Goal: Task Accomplishment & Management: Manage account settings

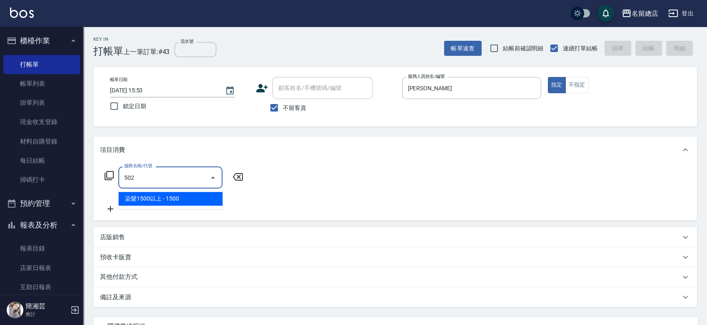
type input "染髮1500以上(502)"
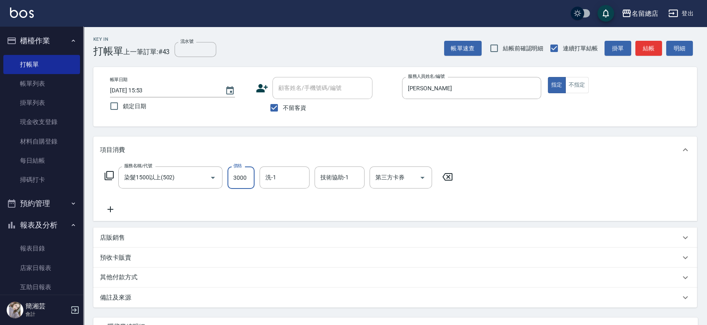
type input "3000"
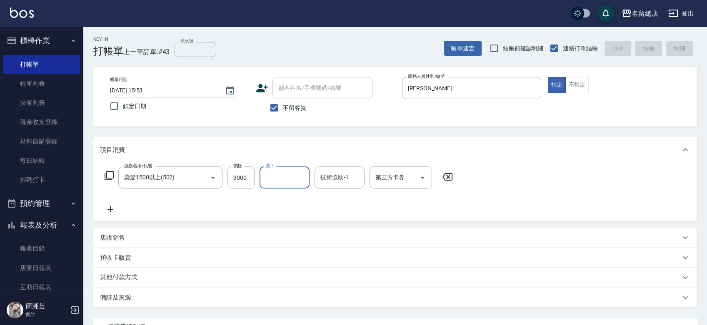
type input "[DATE] 16:27"
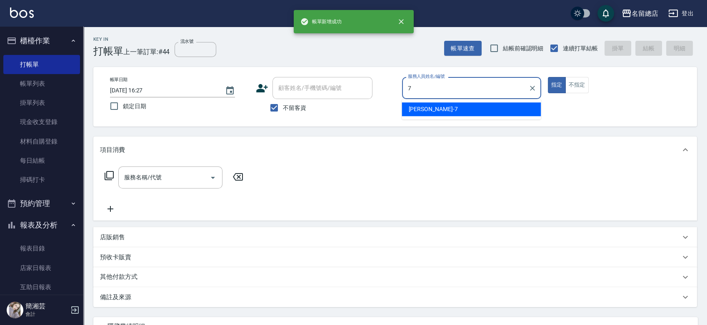
type input "Mick-7"
type button "true"
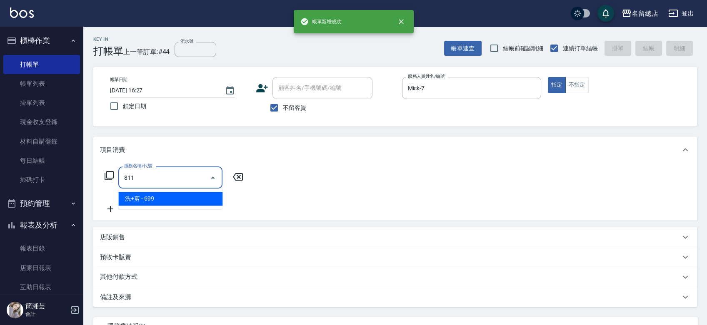
type input "洗+剪(811)"
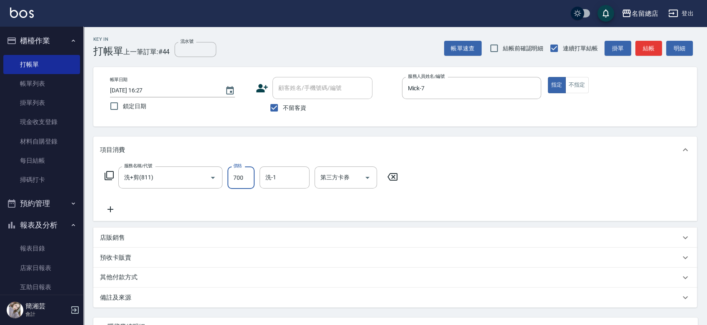
type input "700"
type input "[PERSON_NAME]-34"
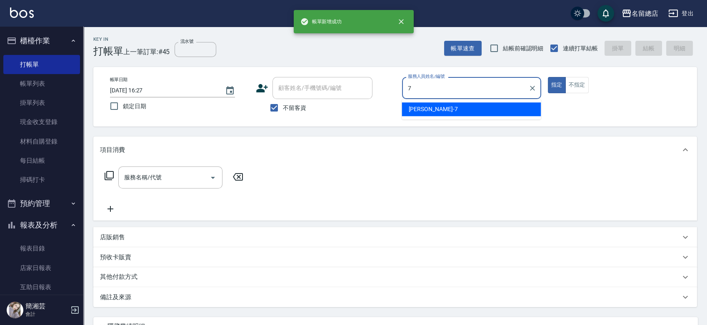
type input "Mick-7"
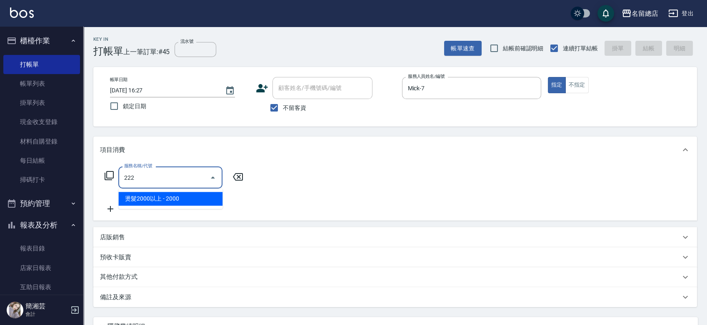
type input "燙髮2000以上(222)"
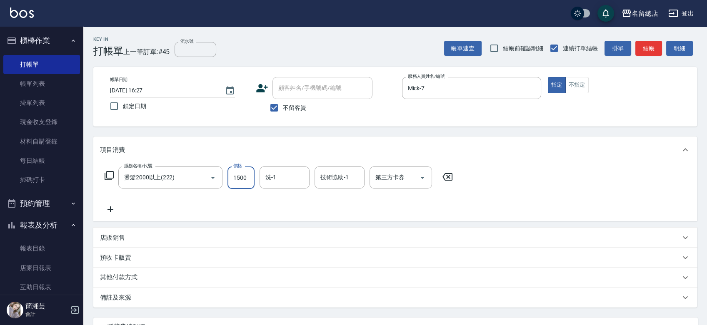
type input "1500"
type input "[PERSON_NAME]-34"
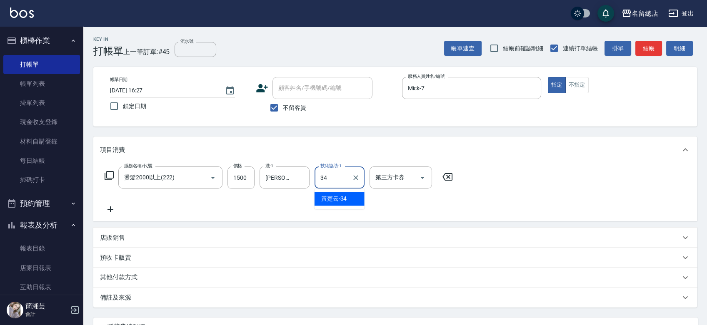
type input "[PERSON_NAME]-34"
click at [135, 279] on p "其他付款方式" at bounding box center [121, 277] width 42 height 9
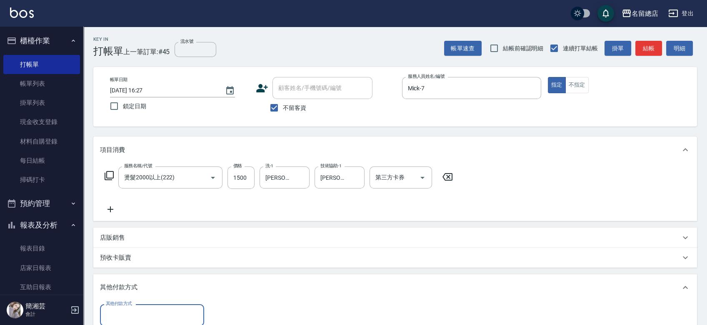
click at [167, 313] on input "其他付款方式" at bounding box center [152, 315] width 97 height 15
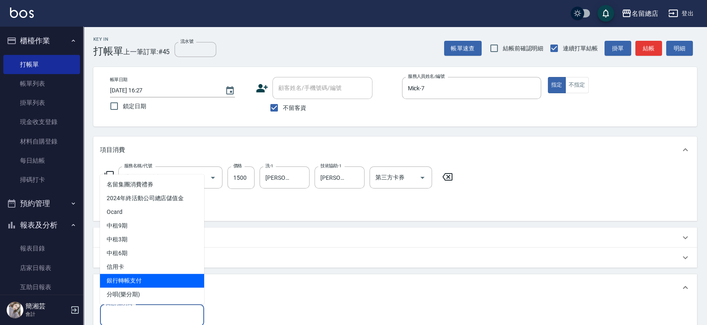
click at [161, 282] on span "銀行轉帳支付" at bounding box center [152, 281] width 104 height 14
type input "銀行轉帳支付"
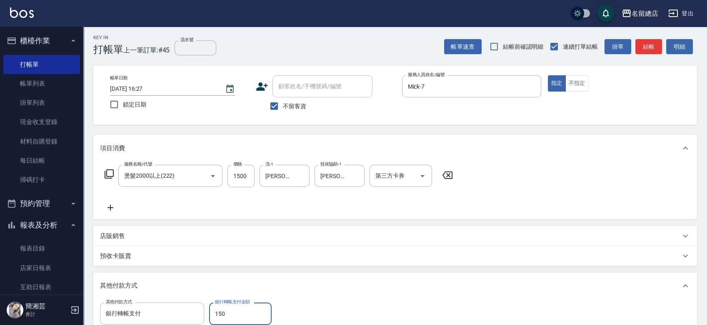
type input "1500"
type input "[DATE] 16:28"
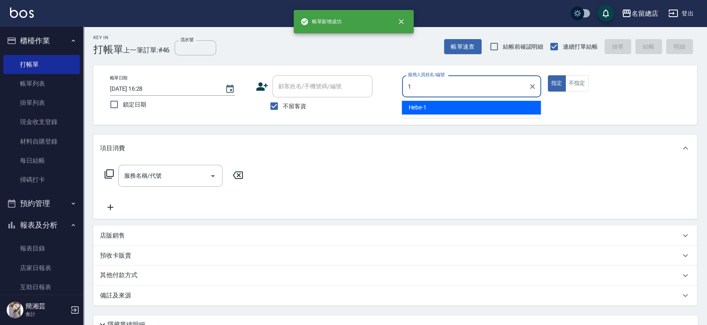
type input "Hebe-1"
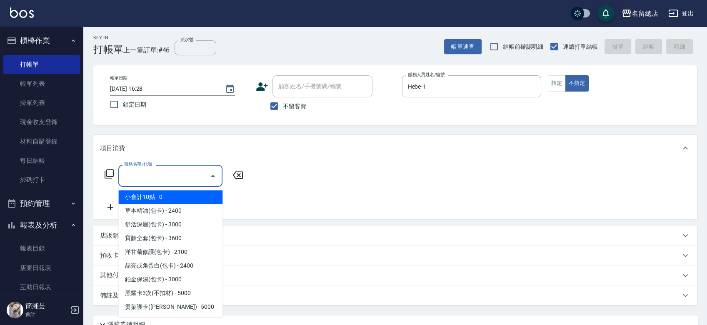
click at [190, 179] on input "服務名稱/代號" at bounding box center [164, 176] width 84 height 15
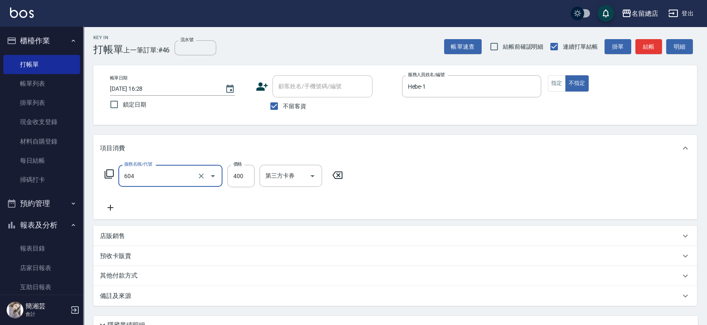
type input "健康洗髮(604)"
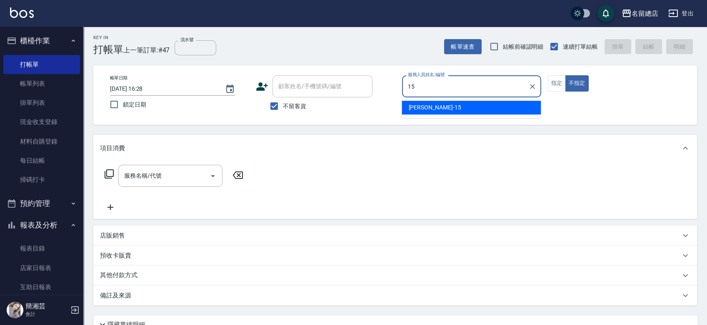
type input "[PERSON_NAME]-15"
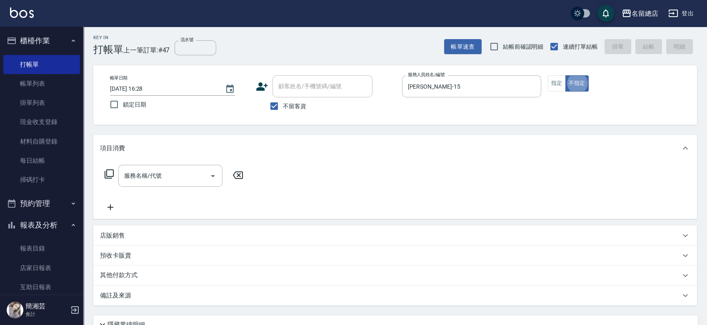
type button "false"
click at [184, 163] on div "服務名稱/代號 服務名稱/代號" at bounding box center [394, 190] width 603 height 57
click at [182, 169] on input "服務名稱/代號" at bounding box center [164, 176] width 84 height 15
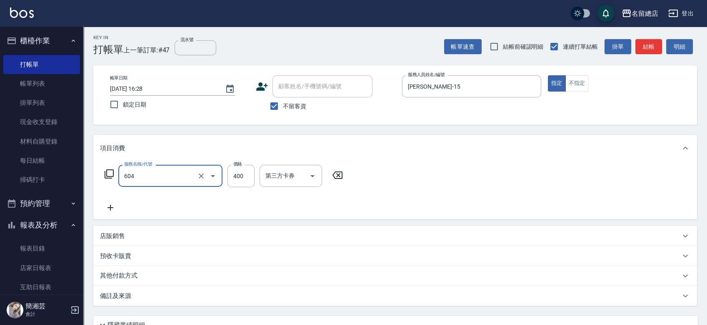
type input "健康洗髮(604)"
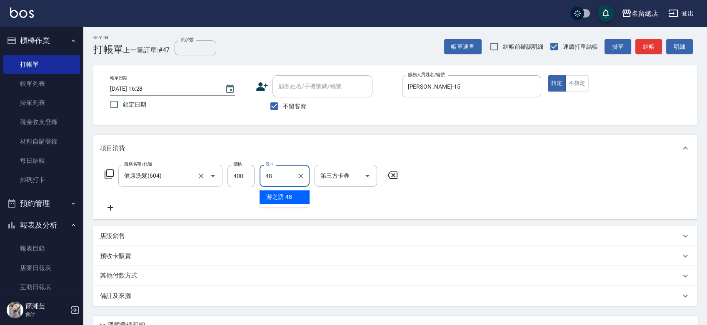
type input "游之語-48"
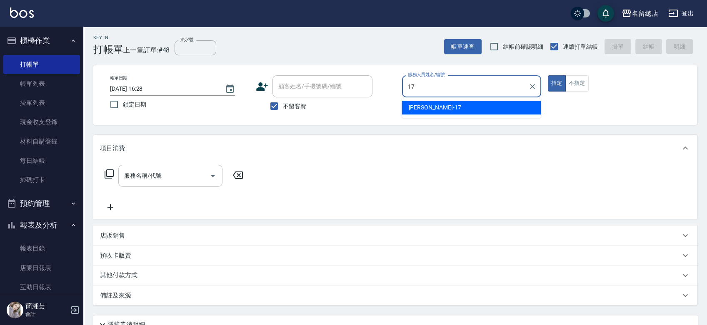
type input "[PERSON_NAME]-17"
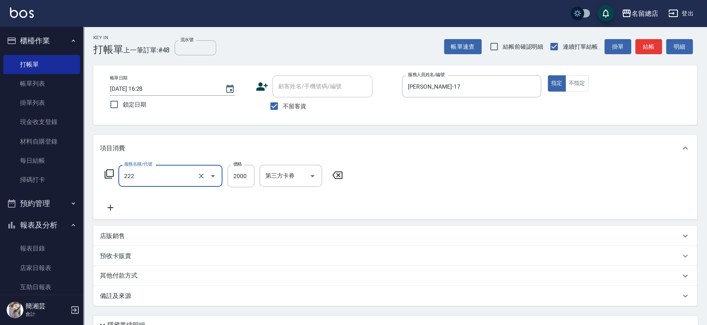
type input "燙髮2000以上(222)"
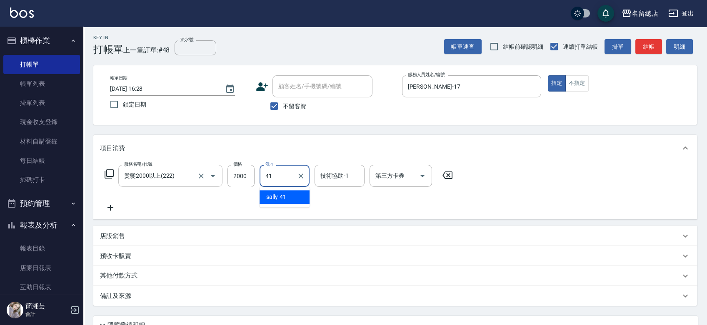
type input "[PERSON_NAME]-41"
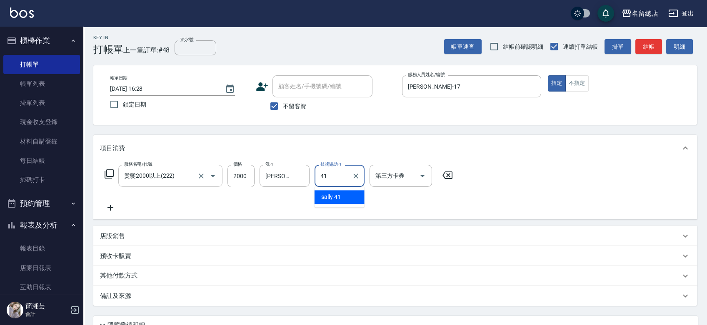
type input "[PERSON_NAME]-41"
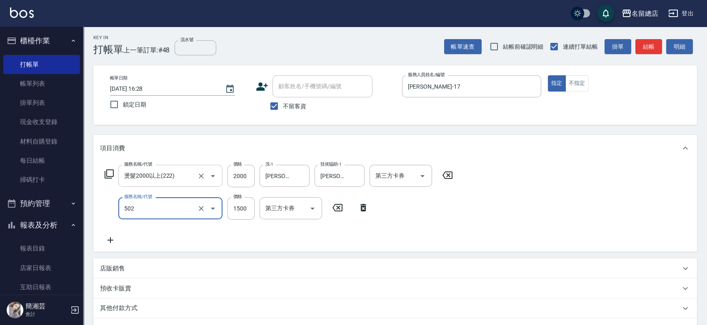
type input "染髮1500以上(502)"
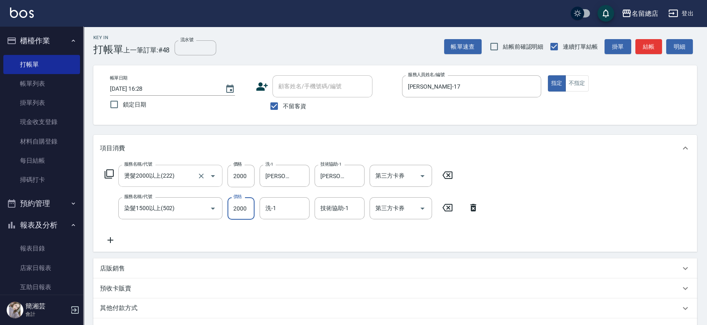
type input "2000"
type input "[PERSON_NAME]-41"
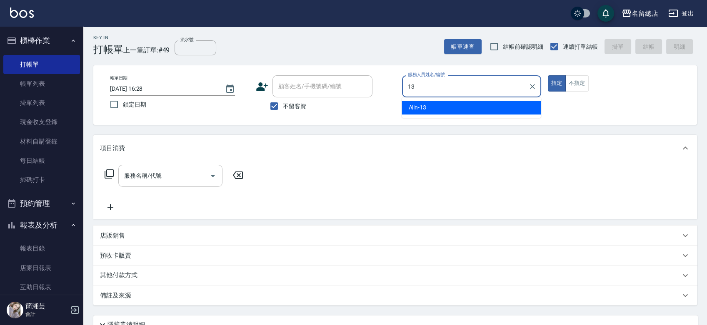
type input "Alin-13"
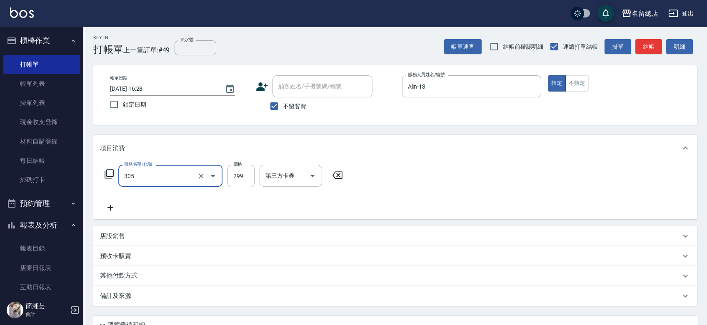
type input "剪髮(305)"
type input "400"
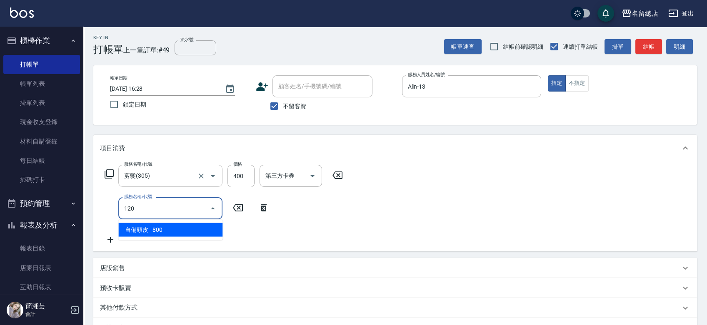
type input "自備頭皮(120)"
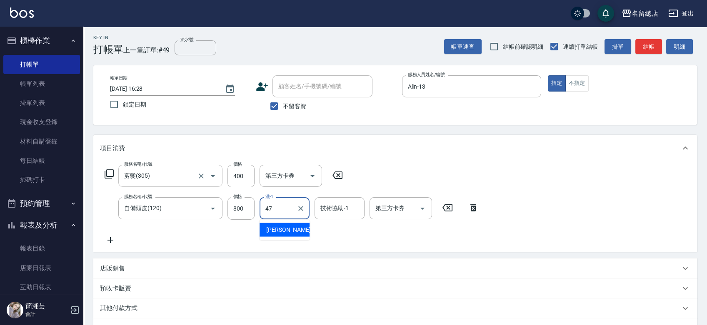
type input "[PERSON_NAME]-47"
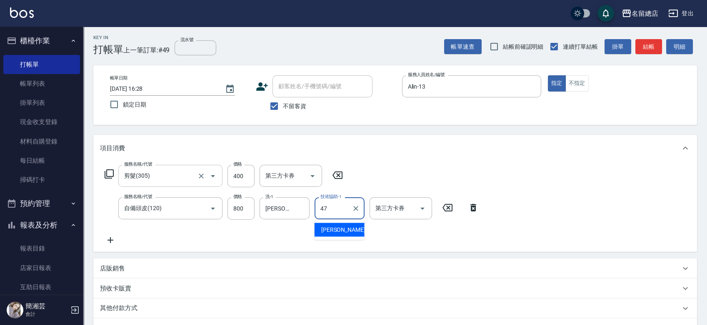
type input "[PERSON_NAME]-47"
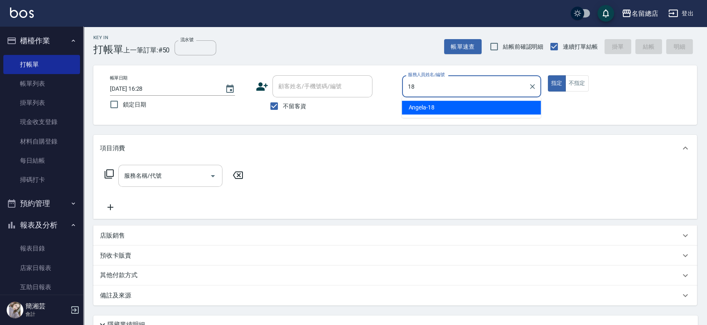
type input "[PERSON_NAME]-18"
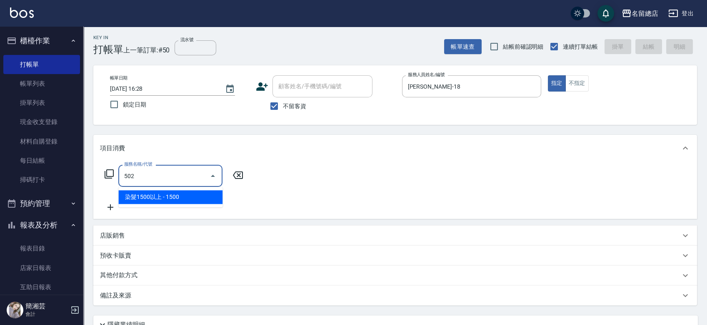
type input "染髮1500以上(502)"
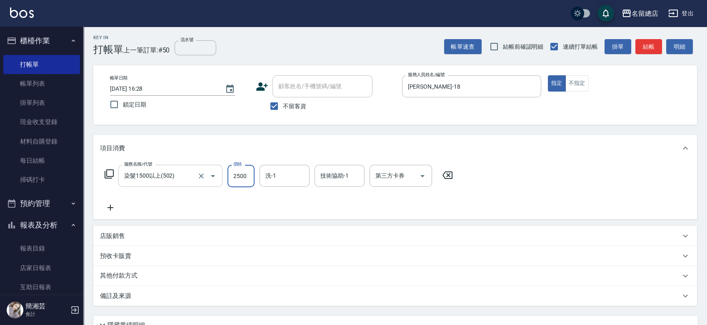
type input "2500"
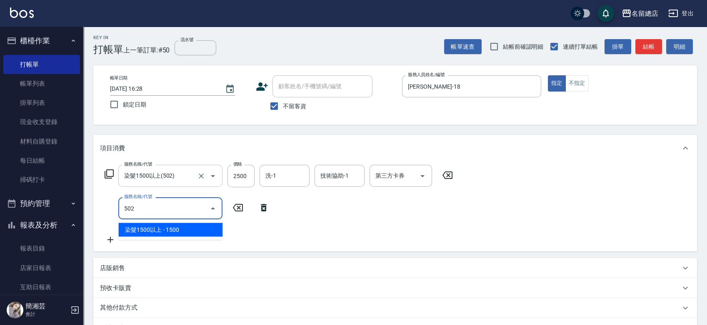
type input "染髮1500以上(502)"
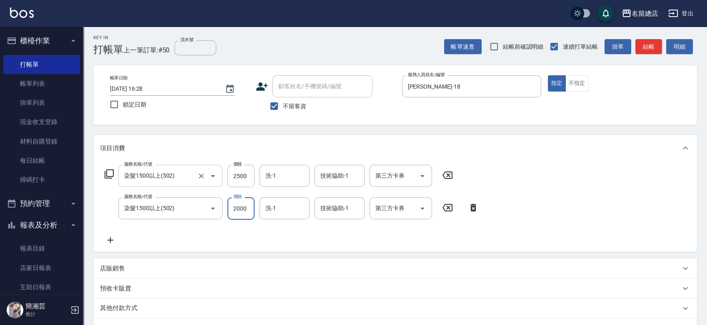
type input "2000"
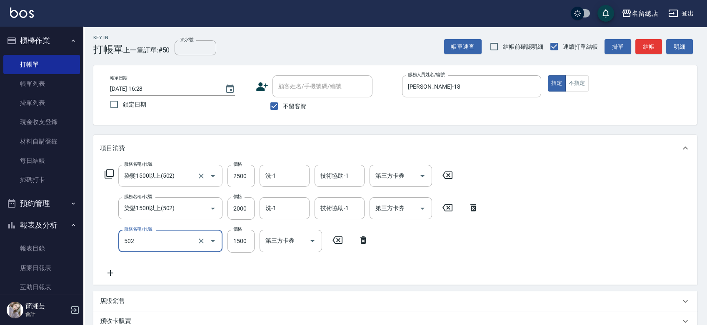
type input "染髮1500以上(502)"
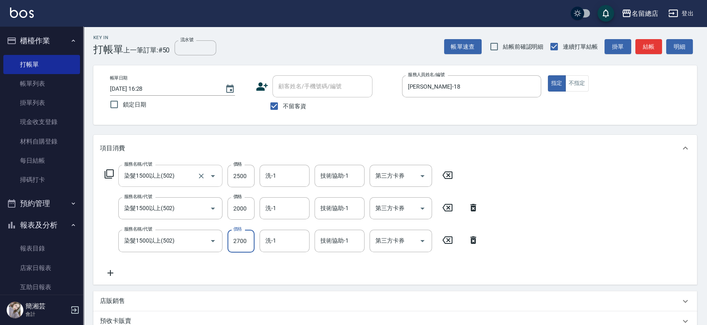
type input "2700"
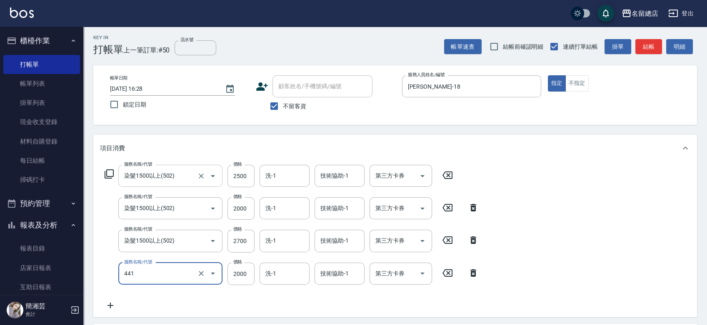
type input "2段自單次1300以上(441)"
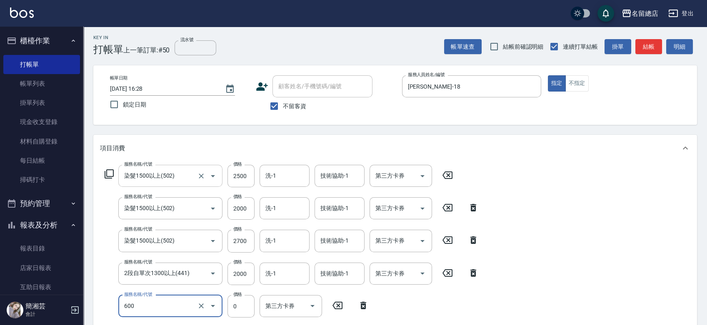
type input "洗髮(免費)(600)"
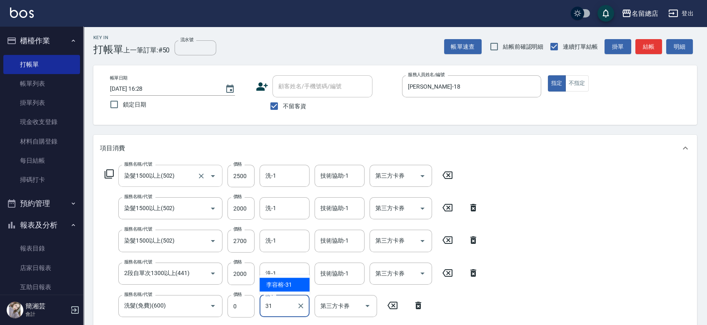
type input "[PERSON_NAME]-31"
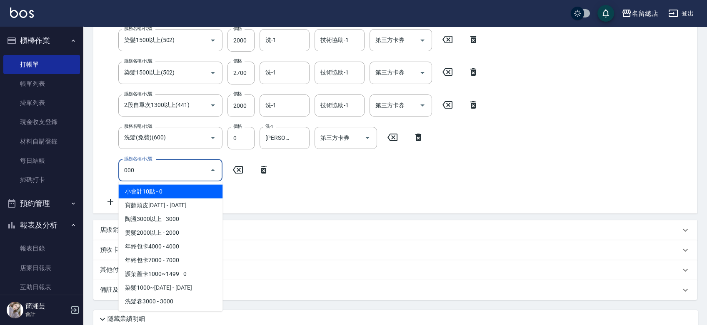
type input "小會計10點(000)"
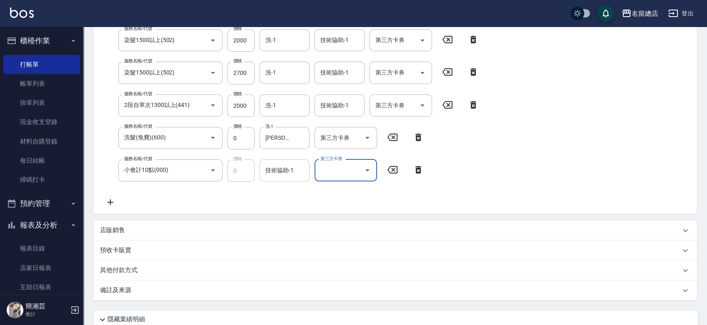
click at [273, 171] on input "技術協助-1" at bounding box center [284, 170] width 42 height 15
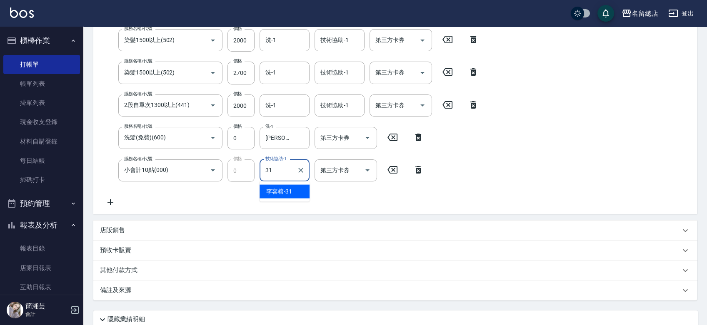
type input "[PERSON_NAME]-31"
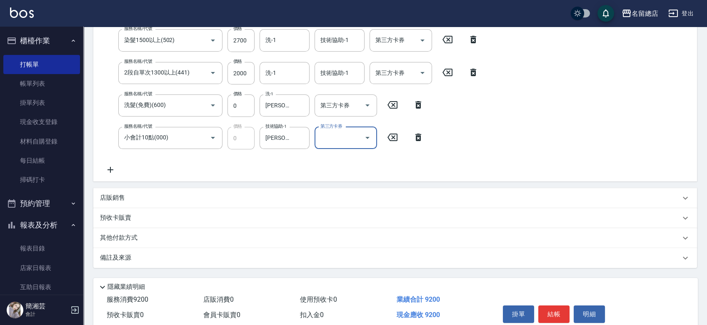
scroll to position [238, 0]
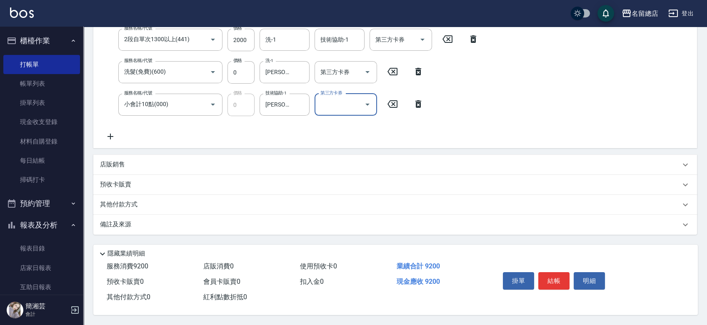
click at [131, 162] on div "店販銷售" at bounding box center [390, 164] width 580 height 9
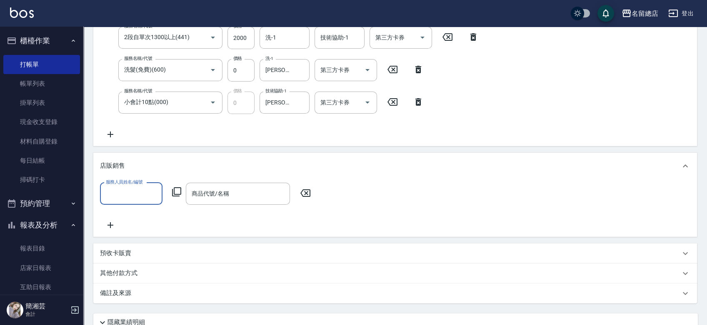
scroll to position [0, 0]
type input "[PERSON_NAME]-18"
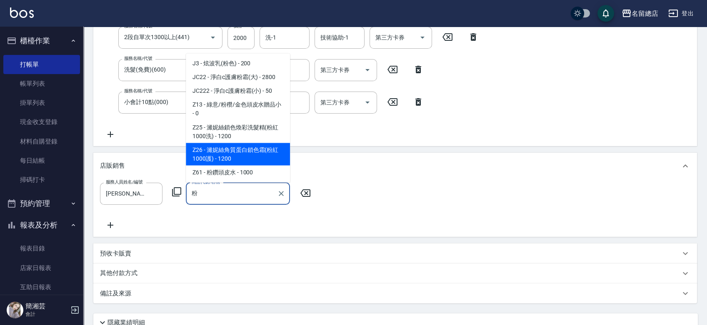
scroll to position [284, 0]
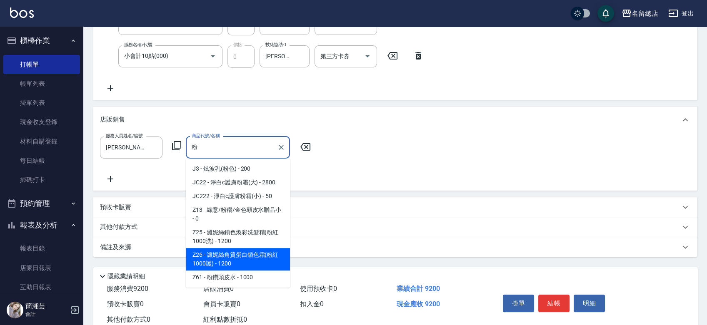
click at [236, 259] on span "Z26 - 濰妮絲角質蛋白鎖色霜(粉紅1000護) - 1200" at bounding box center [238, 259] width 104 height 22
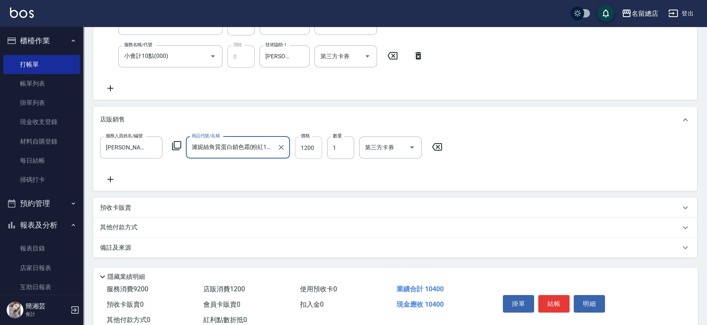
type input "濰妮絲角質蛋白鎖色霜(粉紅1000護)"
click at [311, 145] on input "1200" at bounding box center [308, 148] width 27 height 22
type input "1000"
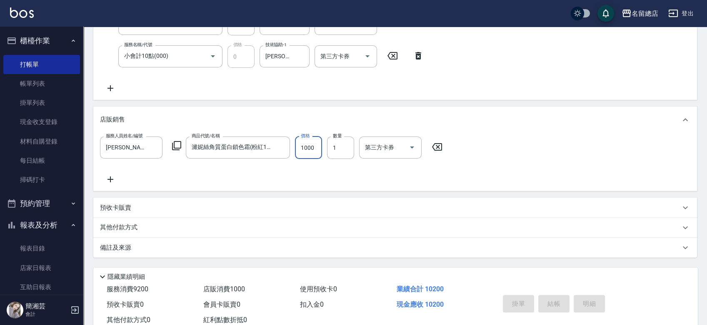
type input "[DATE] 16:29"
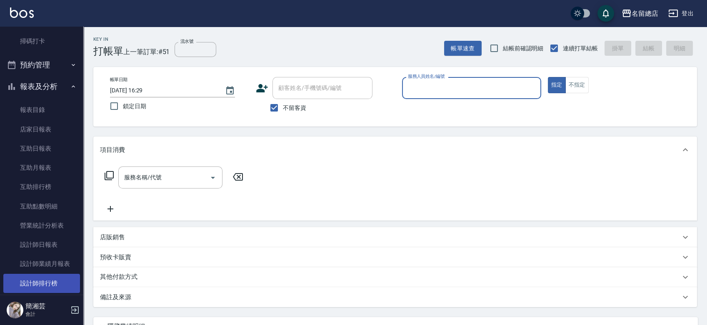
scroll to position [185, 0]
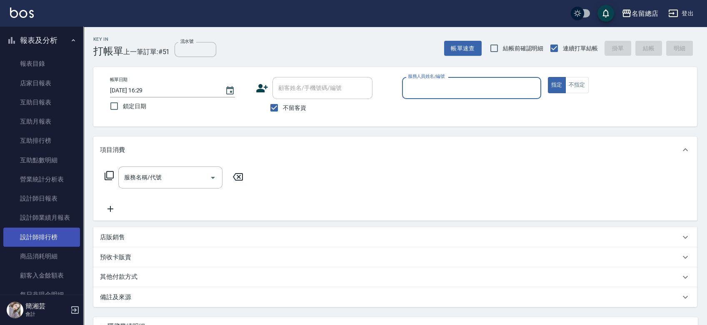
click at [52, 239] on link "設計師排行榜" at bounding box center [41, 237] width 77 height 19
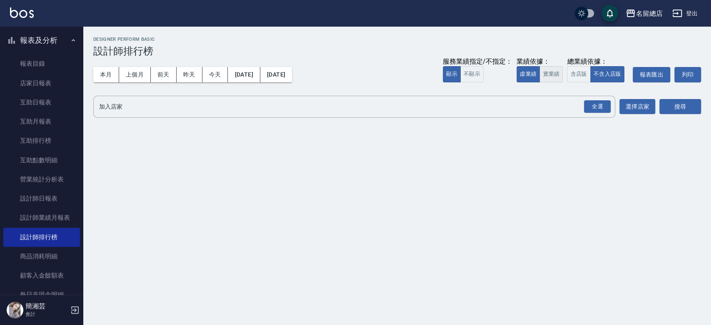
click at [555, 80] on button "實業績" at bounding box center [550, 74] width 23 height 16
click at [596, 108] on div "全選" at bounding box center [597, 106] width 27 height 13
click at [673, 105] on button "搜尋" at bounding box center [680, 107] width 42 height 15
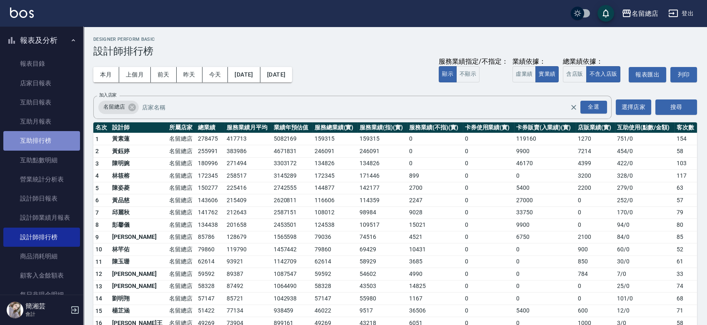
click at [47, 136] on link "互助排行榜" at bounding box center [41, 140] width 77 height 19
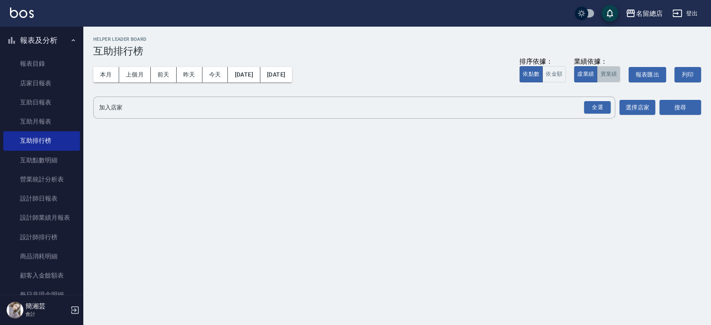
drag, startPoint x: 615, startPoint y: 72, endPoint x: 606, endPoint y: 95, distance: 24.5
click at [615, 72] on button "實業績" at bounding box center [608, 74] width 23 height 16
click at [600, 104] on div "全選" at bounding box center [597, 107] width 27 height 13
click at [667, 108] on button "搜尋" at bounding box center [680, 107] width 42 height 15
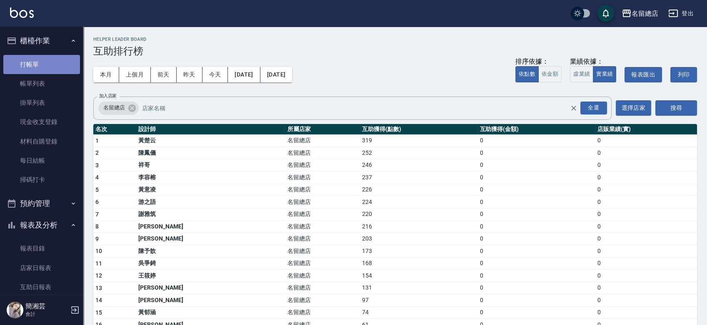
click at [47, 59] on link "打帳單" at bounding box center [41, 64] width 77 height 19
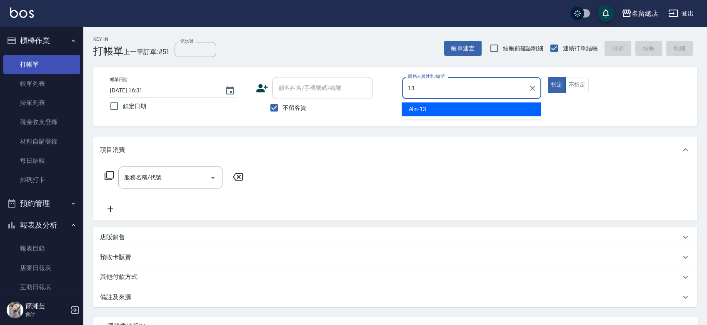
type input "Alin-13"
type button "true"
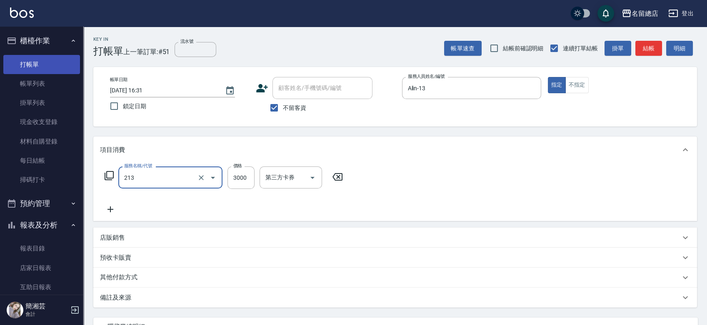
type input "陶溫3000以上(213)"
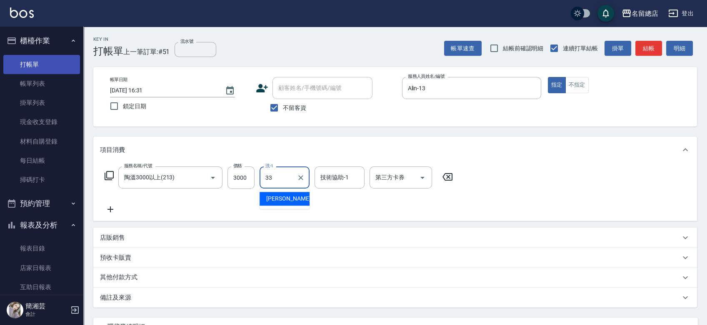
type input "[PERSON_NAME]-33"
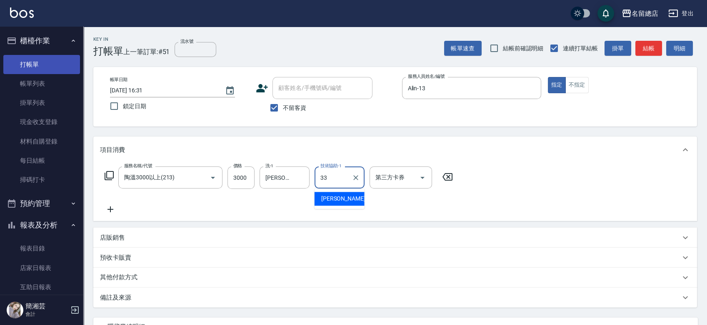
type input "[PERSON_NAME]-33"
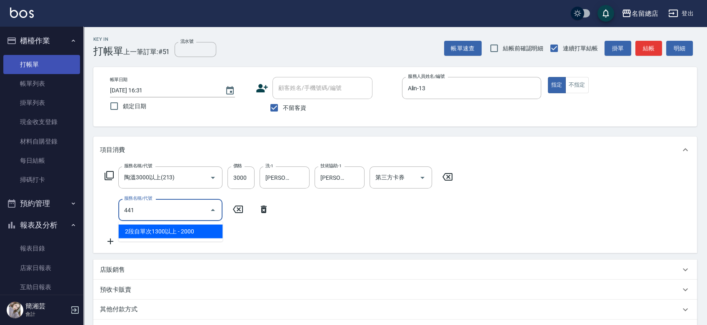
type input "2段自單次1300以上(441)"
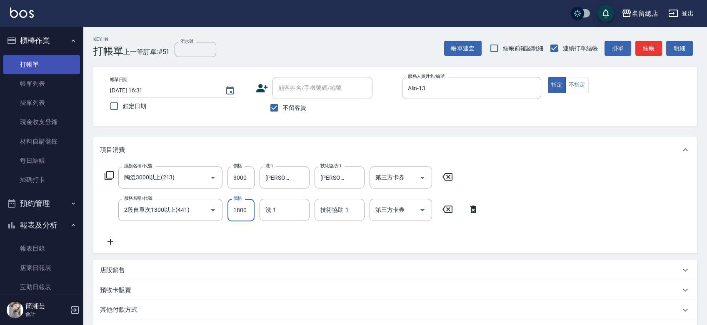
type input "1800"
type input "[PERSON_NAME]-33"
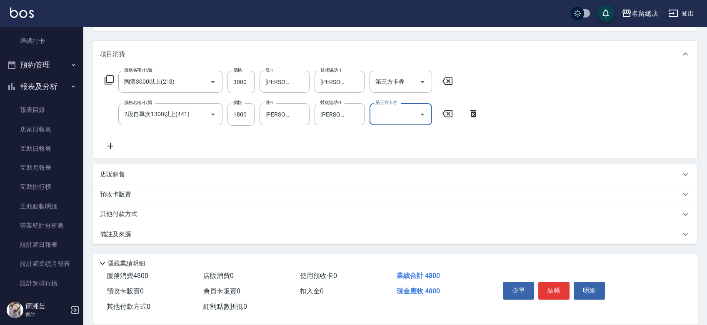
scroll to position [108, 0]
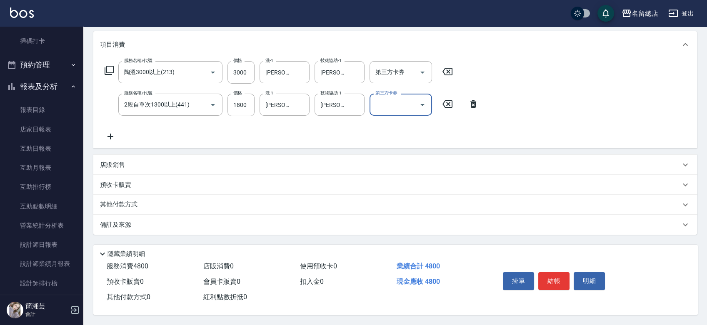
click at [123, 164] on p "店販銷售" at bounding box center [112, 165] width 25 height 9
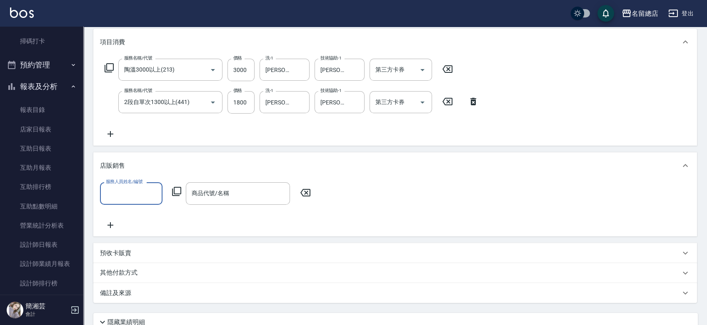
scroll to position [0, 0]
type input "Alin-13"
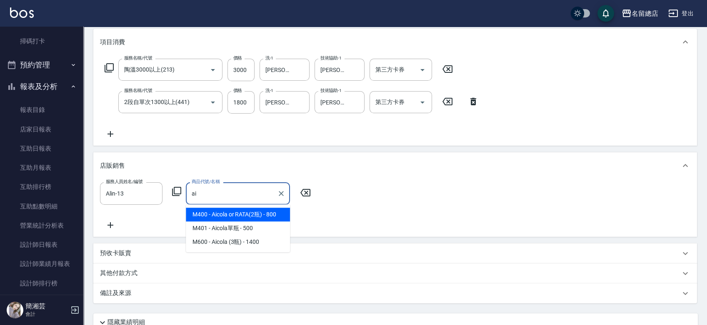
type input "a"
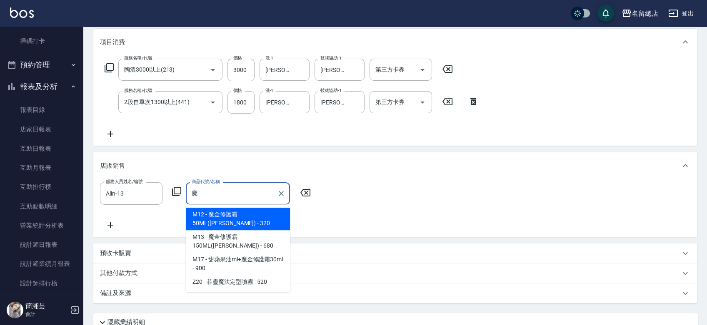
click at [240, 241] on span "M13 - 魔金修護霜150ML([PERSON_NAME]) - 680" at bounding box center [238, 241] width 104 height 22
type input "魔金修護霜150ML(沐宥)"
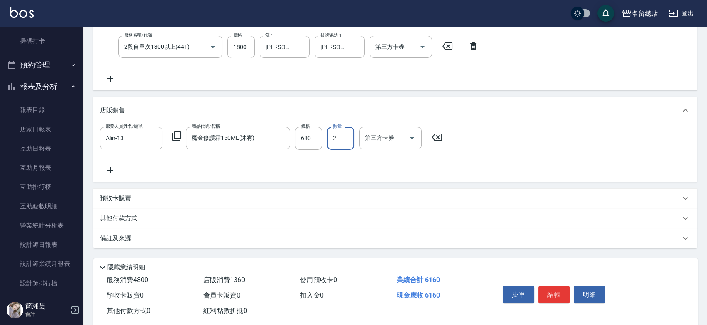
scroll to position [179, 0]
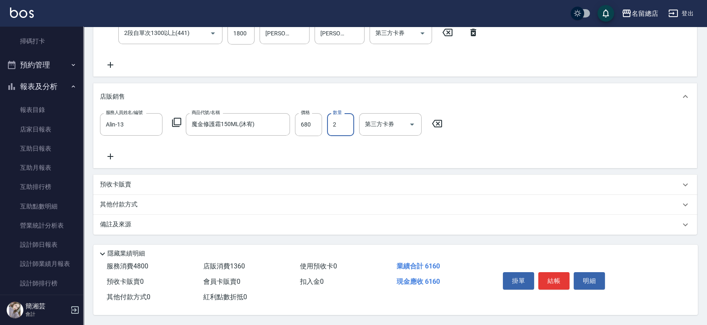
type input "2"
click at [120, 204] on p "其他付款方式" at bounding box center [121, 204] width 42 height 9
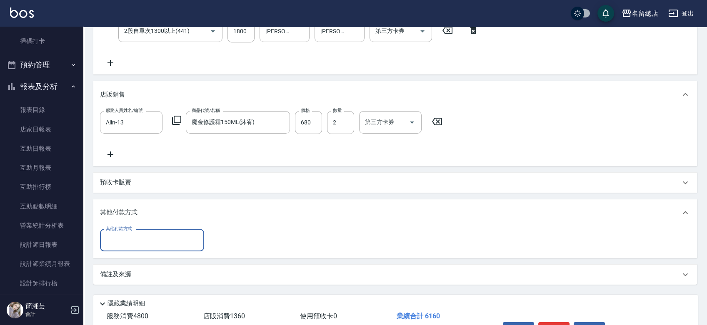
scroll to position [0, 0]
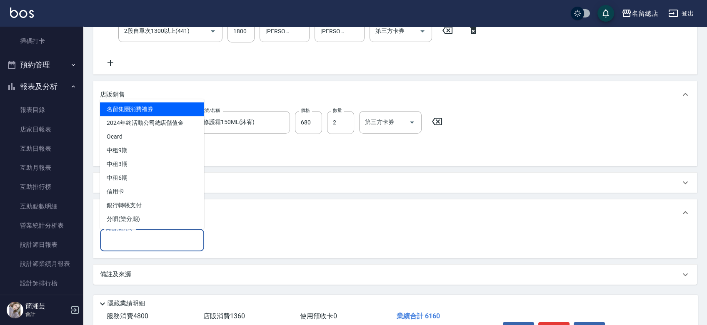
click at [116, 240] on input "其他付款方式" at bounding box center [152, 240] width 97 height 15
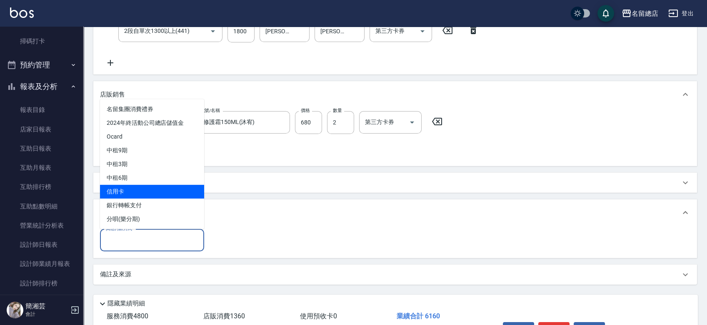
click at [141, 192] on span "信用卡" at bounding box center [152, 192] width 104 height 14
type input "信用卡"
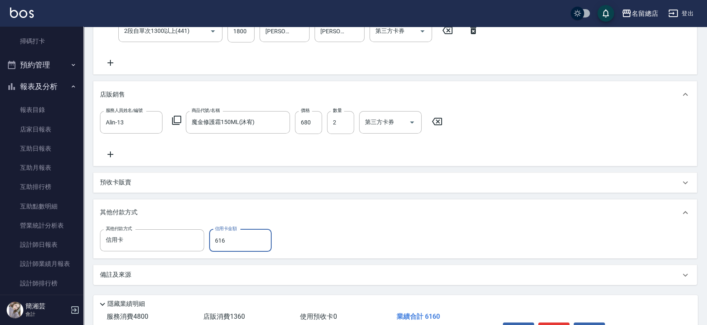
type input "6160"
type input "[DATE] 16:37"
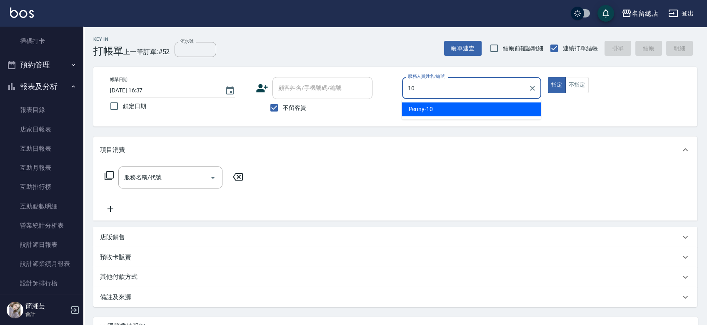
type input "Penny-10"
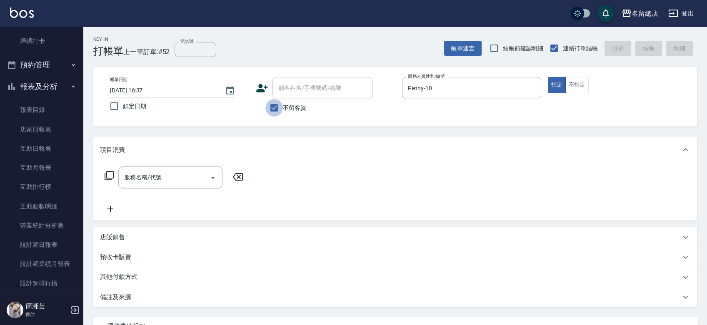
click at [267, 108] on input "不留客資" at bounding box center [273, 107] width 17 height 17
checkbox input "false"
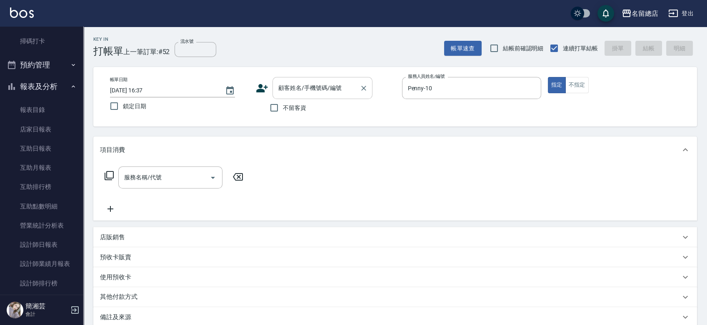
click at [296, 86] on input "顧客姓名/手機號碼/編號" at bounding box center [316, 88] width 80 height 15
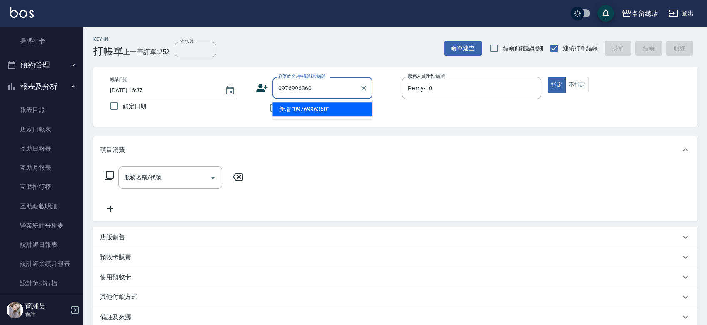
click at [308, 114] on li "新增 "0976996360"" at bounding box center [322, 109] width 100 height 14
type input "0976996360"
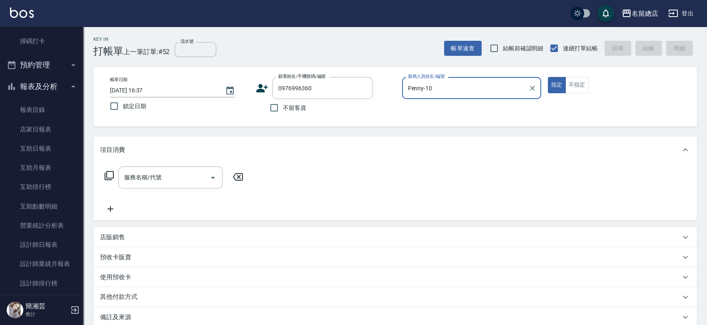
click at [260, 87] on icon at bounding box center [262, 88] width 12 height 8
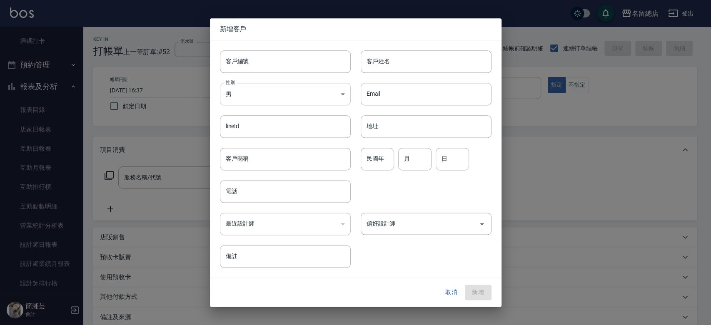
type input "0976996360"
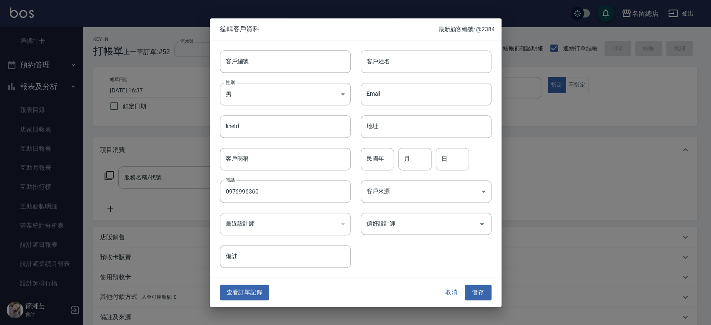
click at [396, 61] on input "客戶姓名" at bounding box center [426, 61] width 131 height 22
type input "[PERSON_NAME]"
click at [265, 90] on div "性別 男 [DEMOGRAPHIC_DATA] 性別" at bounding box center [280, 89] width 141 height 32
click at [264, 96] on body "名留總店 登出 櫃檯作業 打帳單 帳單列表 掛單列表 現金收支登錄 材料自購登錄 每日結帳 掃碼打卡 預約管理 預約管理 單日預約紀錄 單週預約紀錄 報表及分…" at bounding box center [355, 209] width 711 height 418
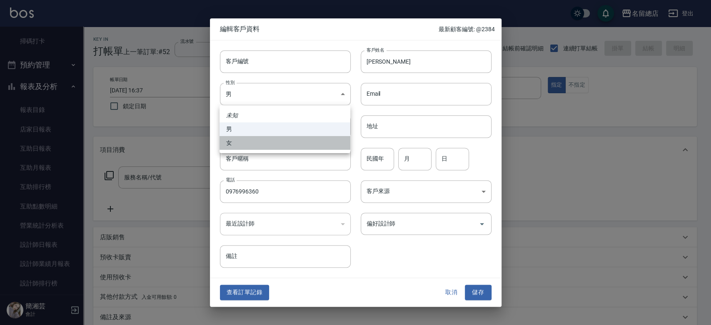
click at [260, 145] on li "女" at bounding box center [284, 143] width 131 height 14
type input "[DEMOGRAPHIC_DATA]"
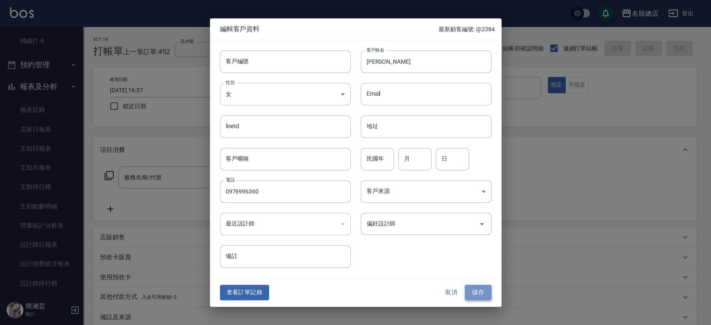
click at [483, 291] on button "儲存" at bounding box center [478, 292] width 27 height 15
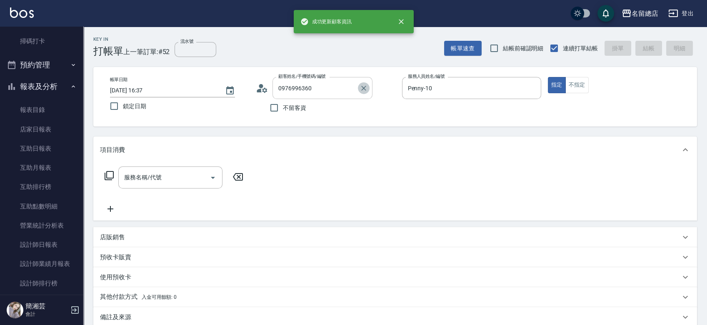
click at [367, 90] on icon "Clear" at bounding box center [363, 88] width 8 height 8
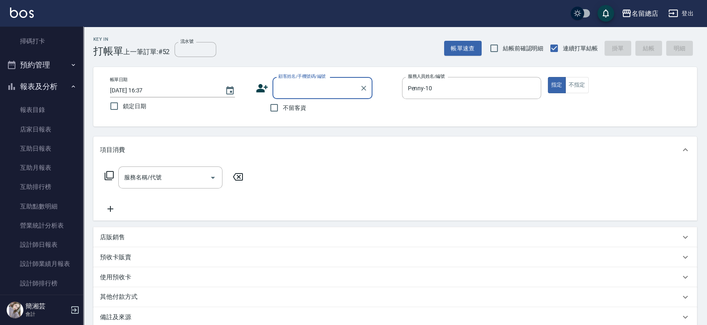
click at [327, 92] on input "顧客姓名/手機號碼/編號" at bounding box center [316, 88] width 80 height 15
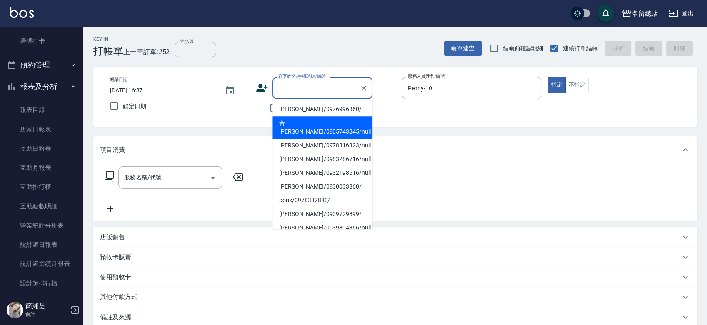
click at [314, 107] on li "[PERSON_NAME]/0976996360/" at bounding box center [322, 109] width 100 height 14
type input "[PERSON_NAME]/0976996360/"
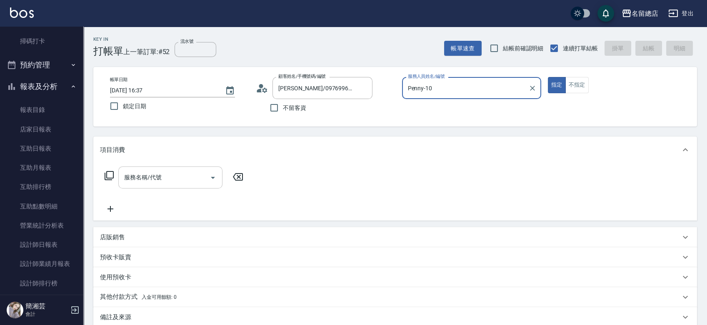
click at [187, 173] on input "服務名稱/代號" at bounding box center [164, 177] width 84 height 15
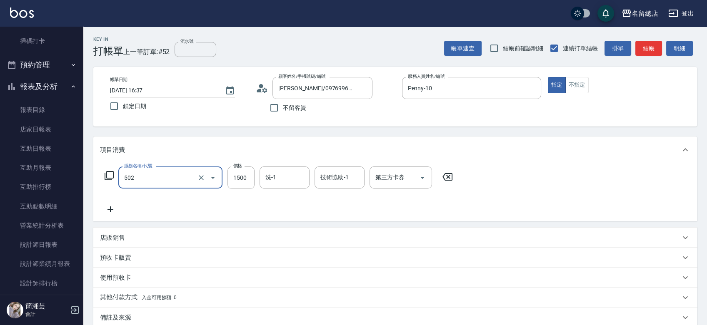
type input "染髮1500以上(502)"
type input "1950"
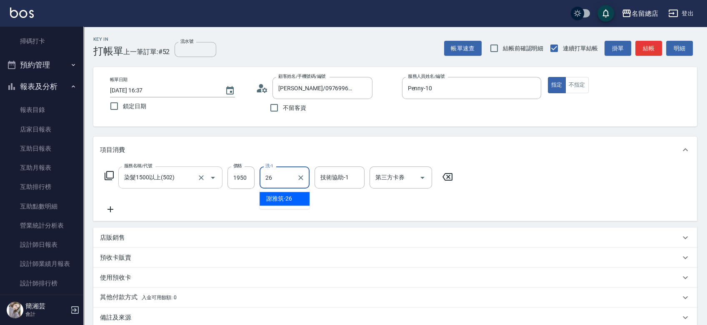
type input "[PERSON_NAME]-26"
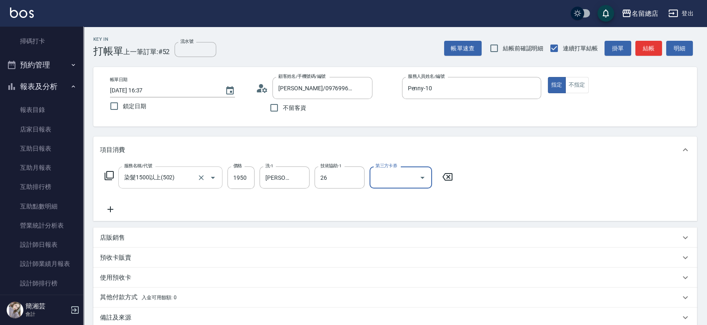
type input "[PERSON_NAME]-26"
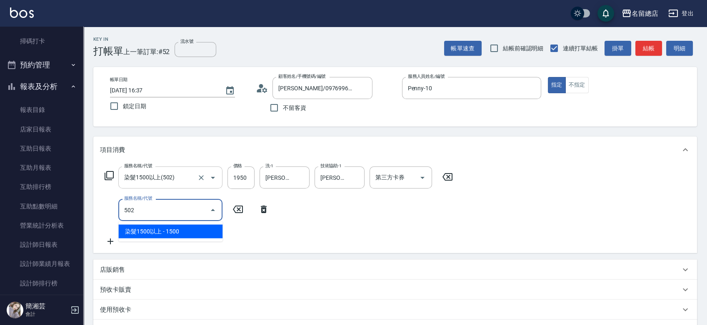
type input "染髮1500以上(502)"
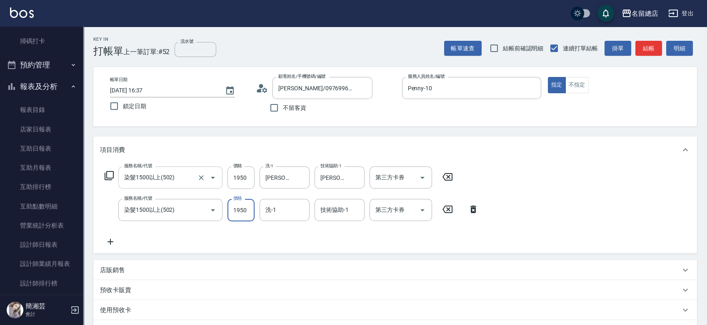
type input "1950"
type input "[PERSON_NAME]-26"
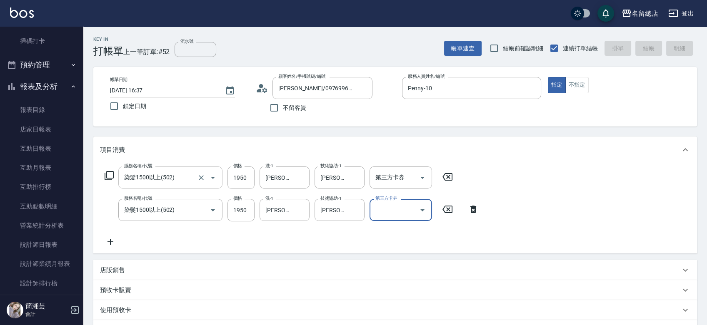
type input "[DATE] 16:44"
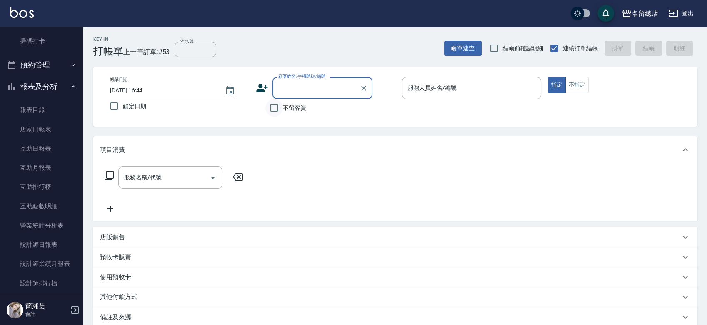
click at [275, 105] on input "不留客資" at bounding box center [273, 107] width 17 height 17
checkbox input "true"
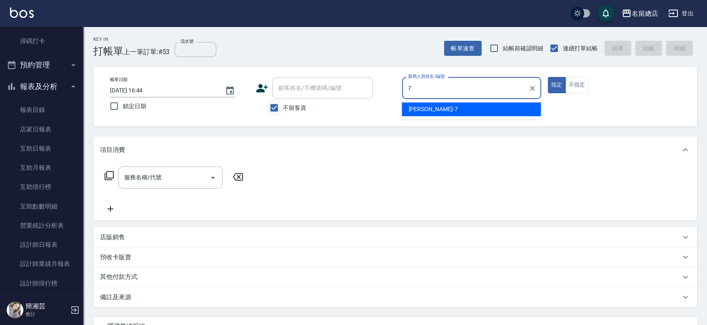
type input "Mick-7"
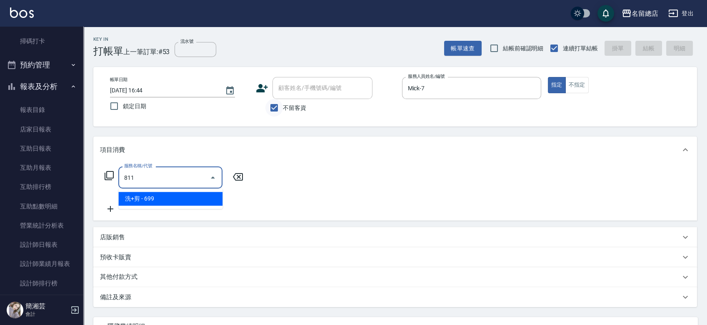
type input "洗+剪(811)"
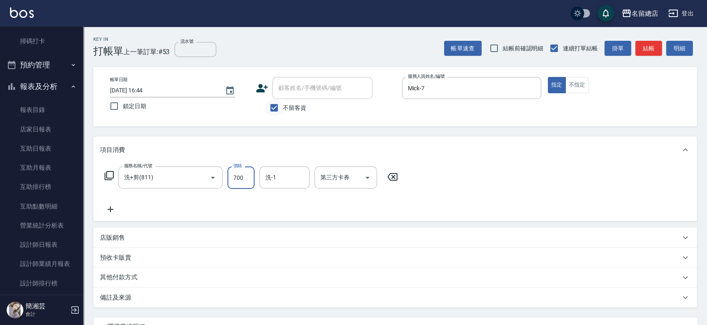
type input "700"
type input "[PERSON_NAME]-34"
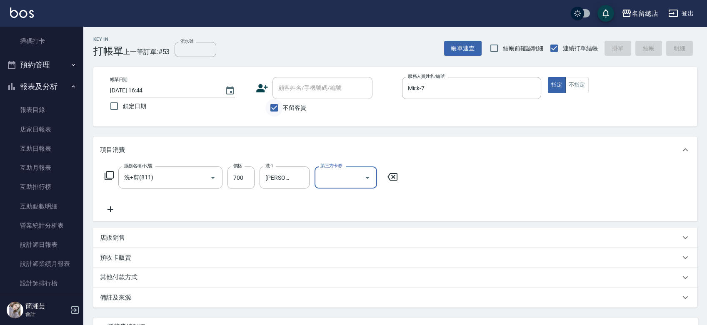
type input "[DATE] 16:46"
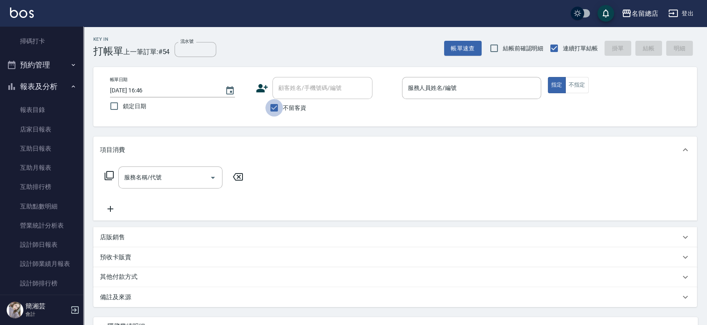
click at [275, 107] on input "不留客資" at bounding box center [273, 107] width 17 height 17
checkbox input "false"
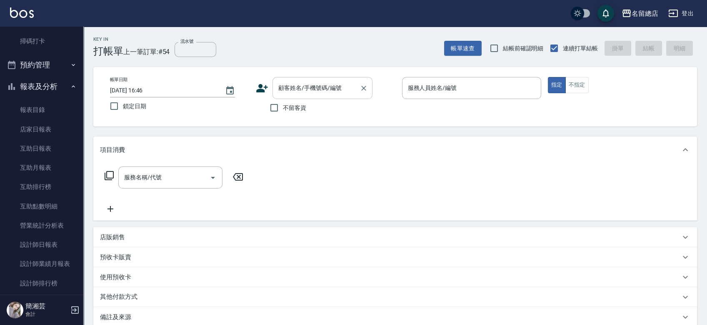
click at [290, 91] on input "顧客姓名/手機號碼/編號" at bounding box center [316, 88] width 80 height 15
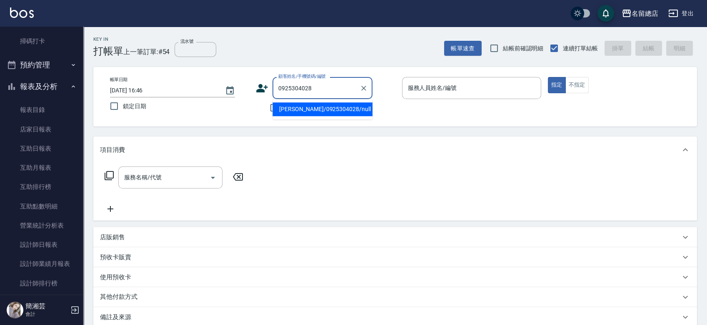
type input "[PERSON_NAME]/0925304028/null"
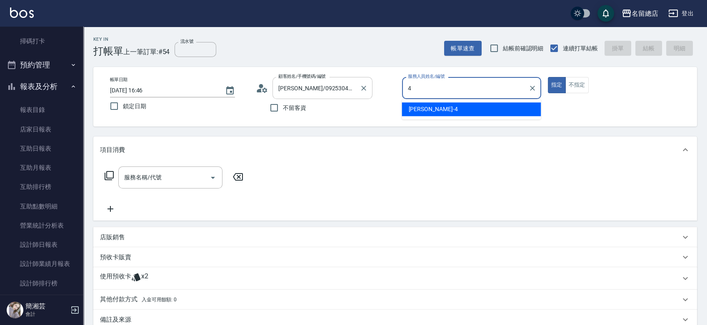
type input "[PERSON_NAME]-4"
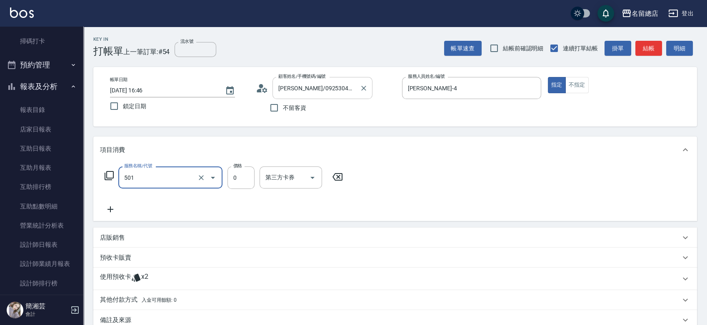
type input "2段蓋卡1300以上(501)"
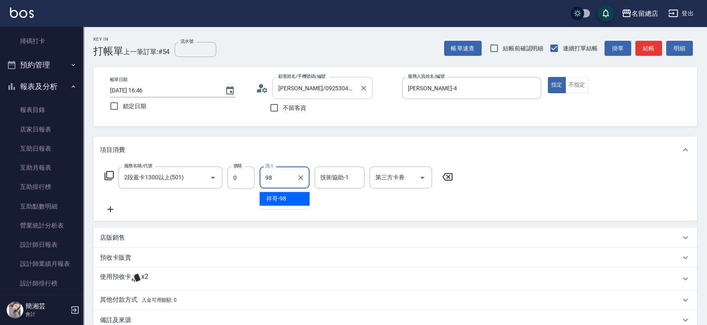
type input "祥哥-98"
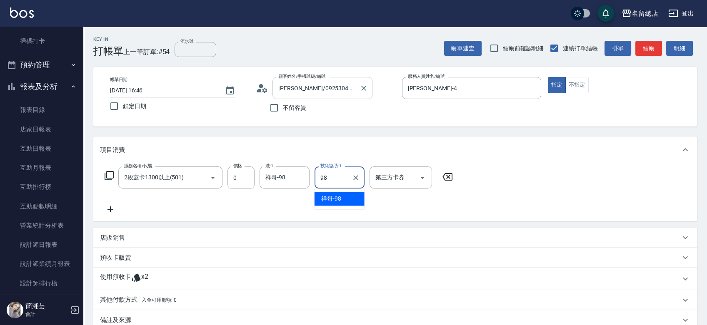
type input "祥哥-98"
click at [133, 276] on icon at bounding box center [136, 278] width 10 height 10
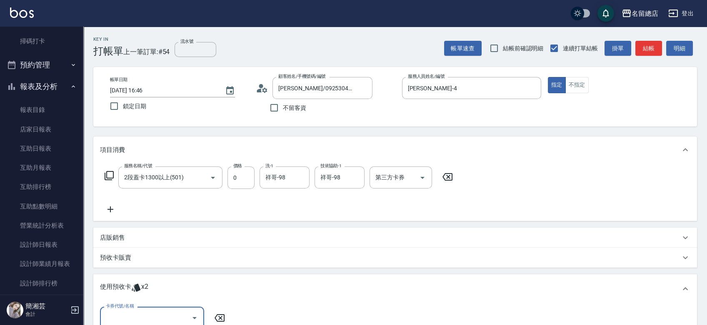
click at [158, 309] on div "卡券代號/名稱" at bounding box center [152, 318] width 104 height 22
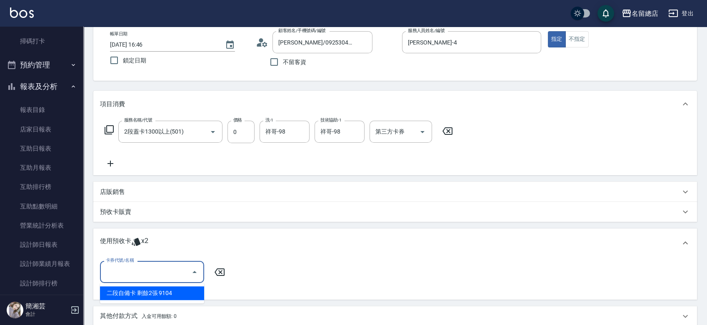
scroll to position [46, 0]
click at [167, 292] on div "二段自備卡 剩餘2張 9104" at bounding box center [152, 293] width 104 height 14
type input "二段自備卡 9104"
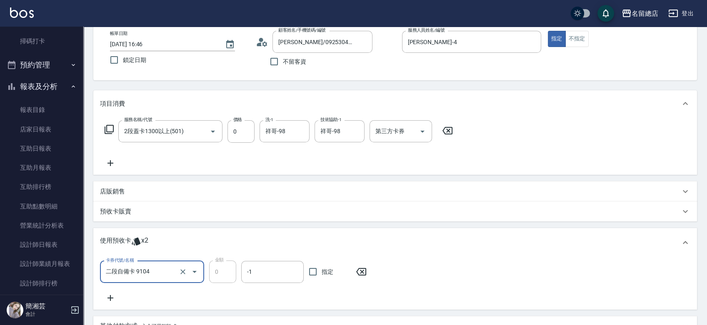
click at [322, 270] on span "指定" at bounding box center [327, 272] width 12 height 9
click at [321, 270] on input "指定" at bounding box center [312, 271] width 17 height 17
checkbox input "true"
type input "[DATE] 17:13"
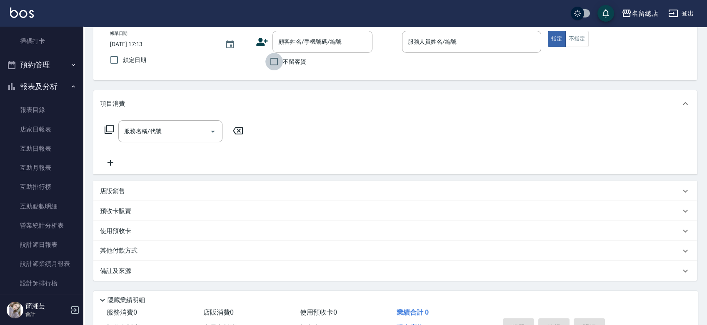
click at [271, 61] on input "不留客資" at bounding box center [273, 61] width 17 height 17
checkbox input "true"
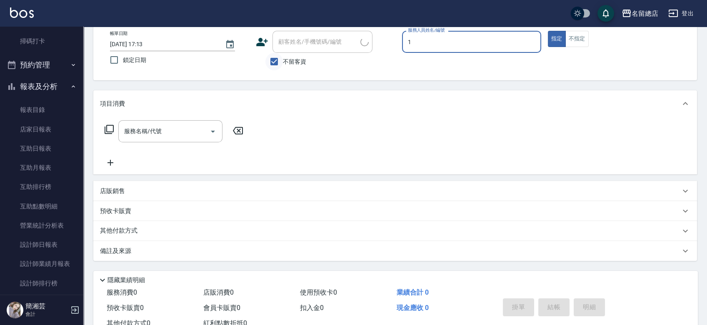
type input "10"
type input "(原)[PERSON_NAME](new)[PERSON_NAME]/0952612818/"
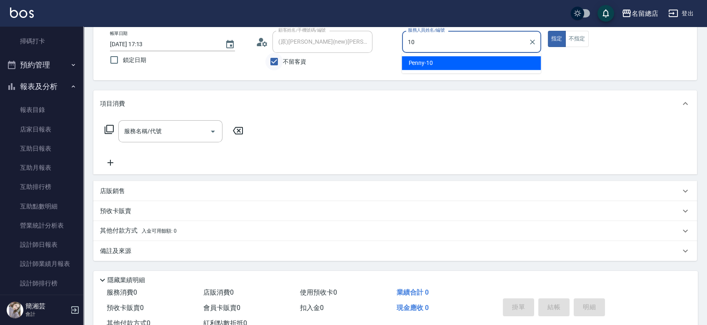
type input "Penny-10"
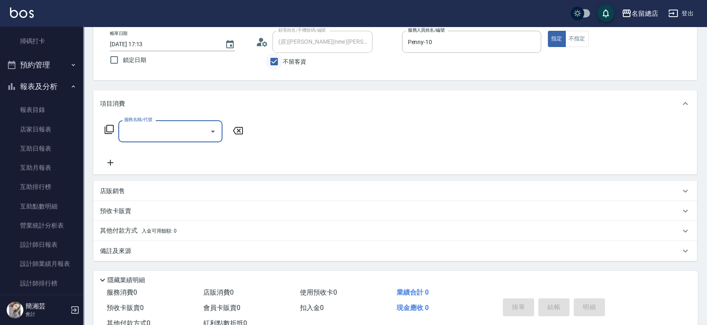
click at [271, 64] on input "不留客資" at bounding box center [273, 61] width 17 height 17
checkbox input "false"
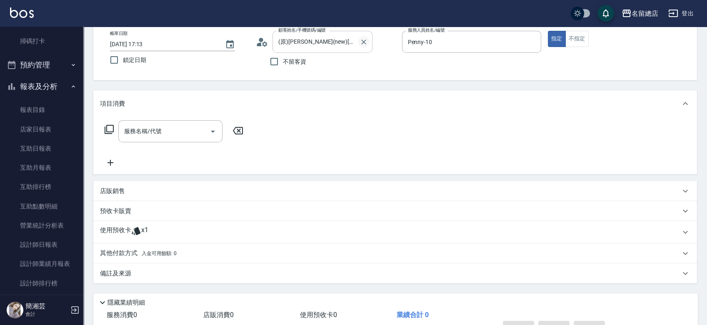
click at [364, 40] on icon "Clear" at bounding box center [363, 42] width 8 height 8
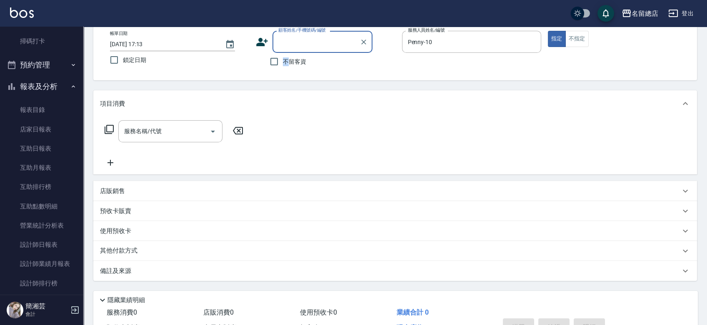
click at [286, 60] on span "不留客資" at bounding box center [294, 61] width 23 height 9
click at [274, 62] on input "不留客資" at bounding box center [273, 61] width 17 height 17
checkbox input "true"
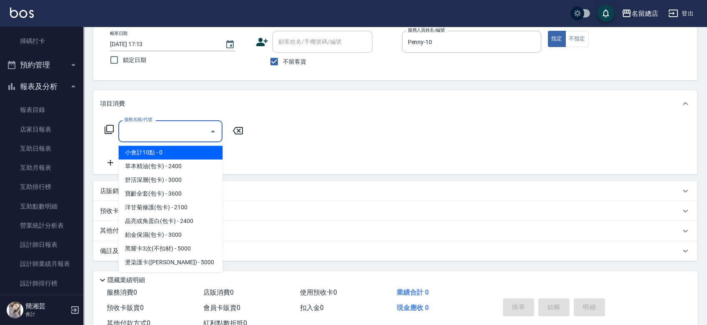
click at [172, 134] on input "服務名稱/代號" at bounding box center [164, 131] width 84 height 15
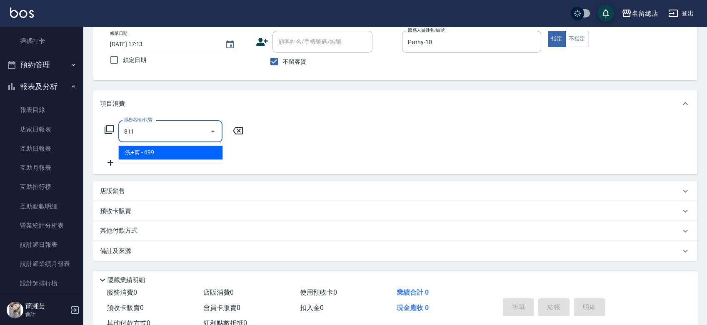
type input "洗+剪(811)"
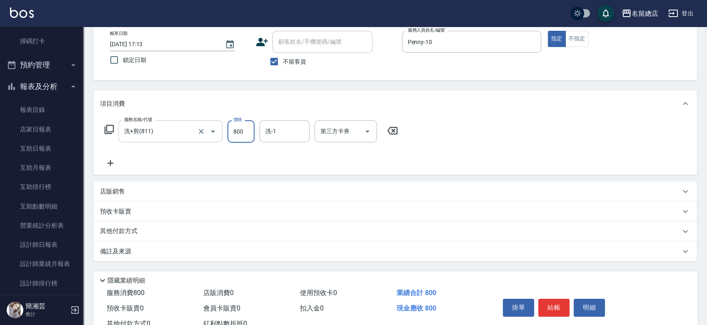
type input "800"
type input "[PERSON_NAME]-26"
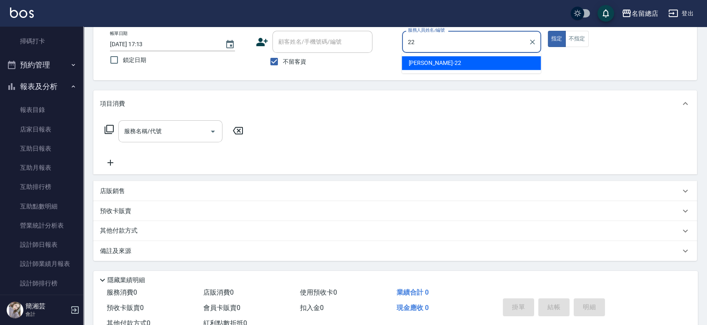
type input "Lydia-22"
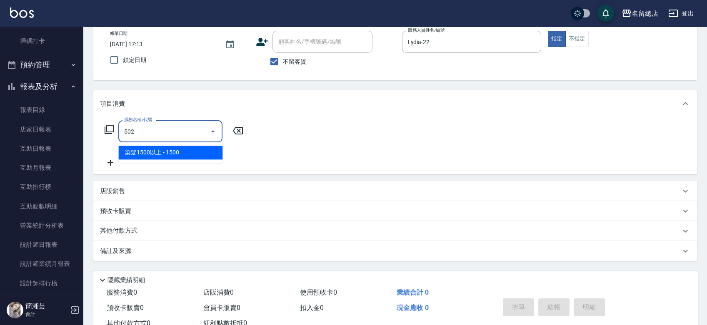
type input "染髮1500以上(502)"
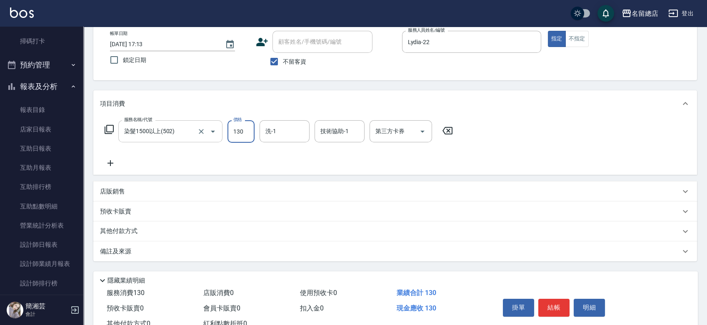
type input "1300"
type input "[DATE] 17:14"
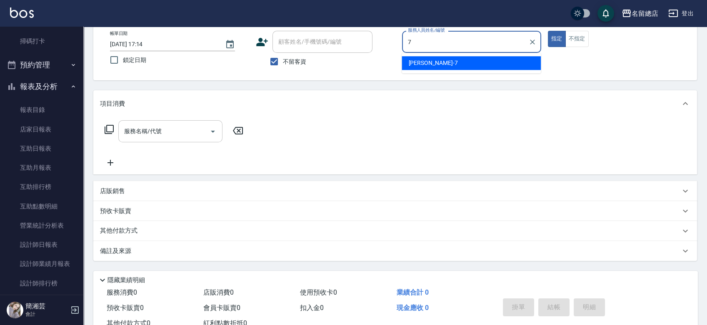
type input "Mick-7"
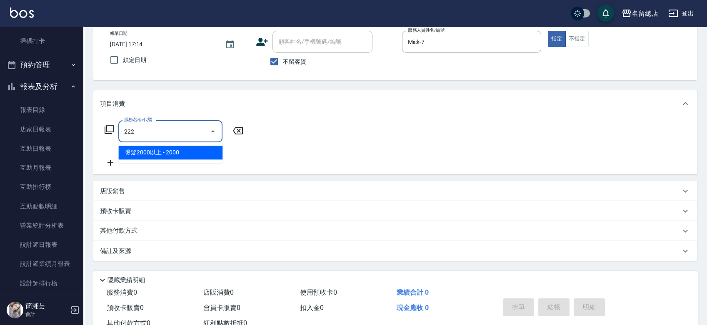
type input "燙髮2000以上(222)"
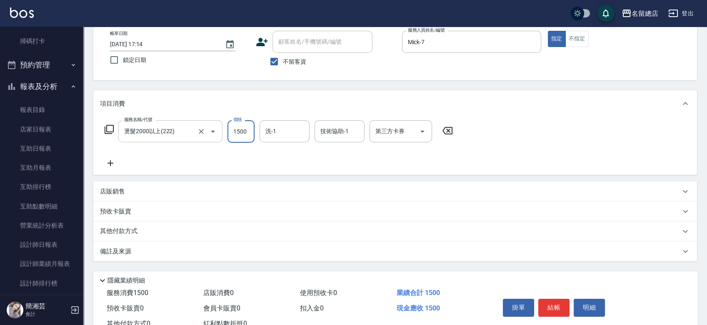
type input "1500"
type input "[PERSON_NAME]-34"
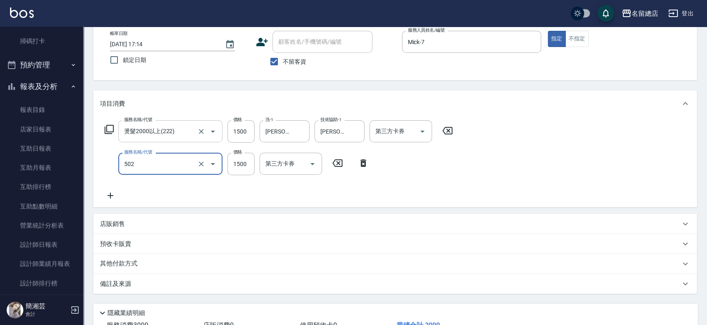
type input "染髮1500以上(502)"
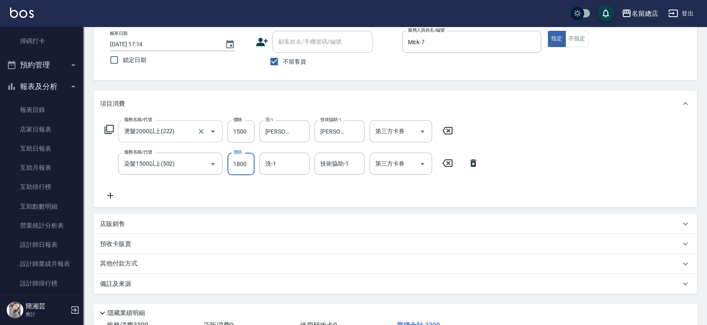
type input "1800"
type input "[PERSON_NAME]-34"
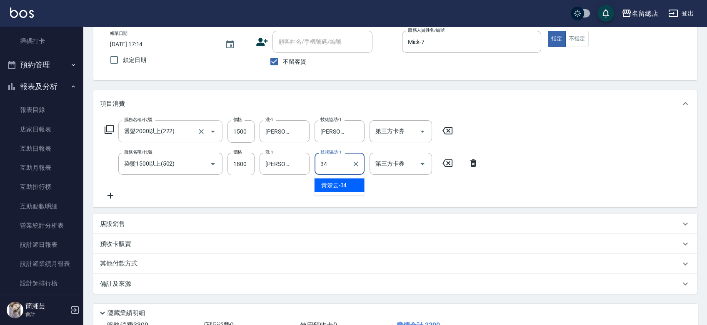
type input "[PERSON_NAME]-34"
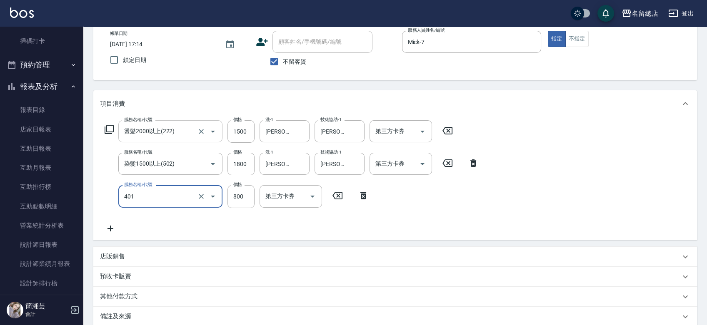
type input "自備護髮(401)"
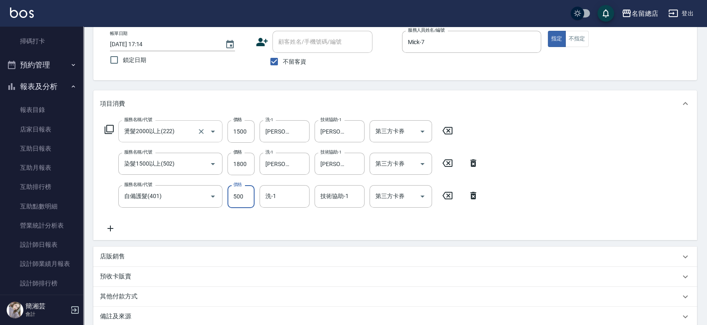
type input "500"
type input "[PERSON_NAME]-34"
click at [303, 197] on icon "Clear" at bounding box center [300, 196] width 8 height 8
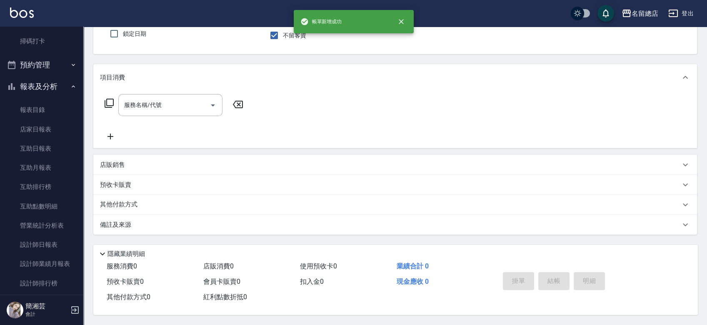
scroll to position [75, 0]
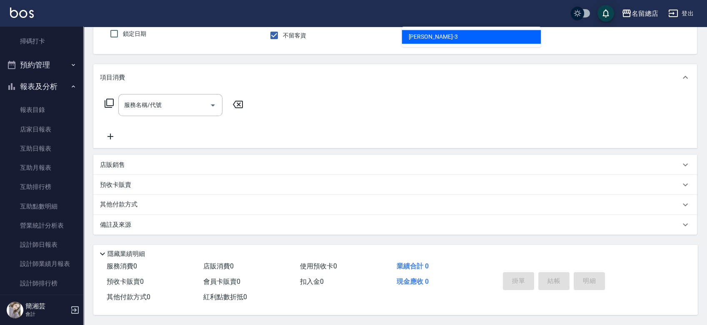
type input "芷涵-3"
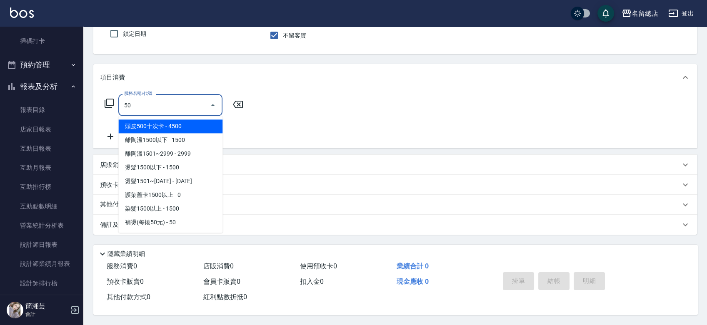
type input "5"
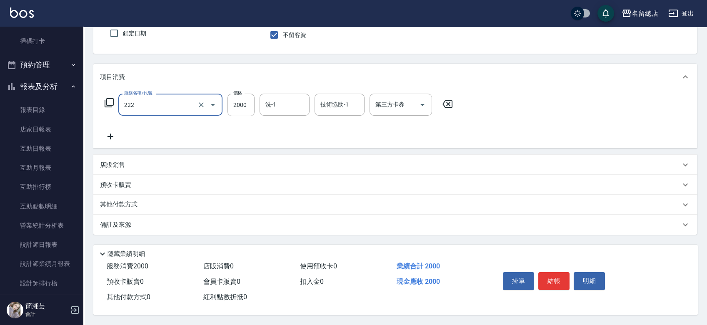
type input "燙髮2000以上(222)"
type input "2299"
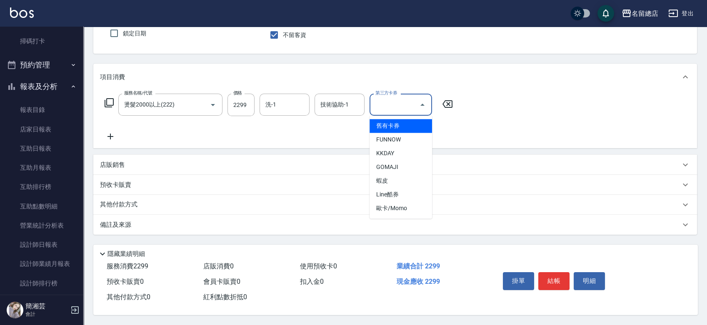
type input "舊有卡券"
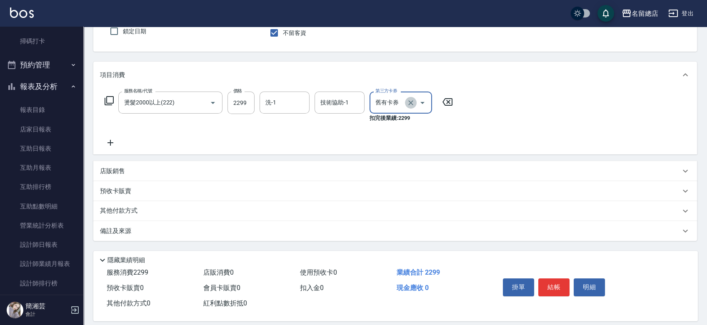
click at [407, 105] on icon "Clear" at bounding box center [410, 103] width 8 height 8
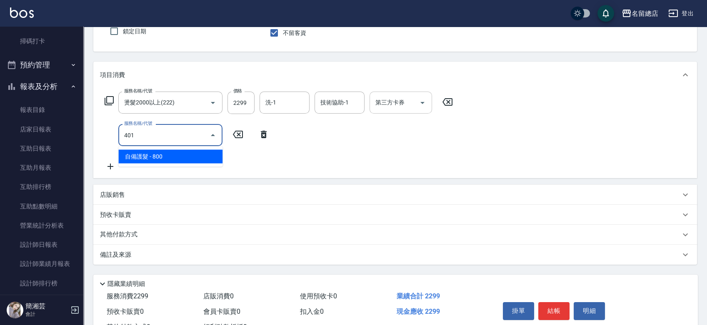
type input "自備護髮(401)"
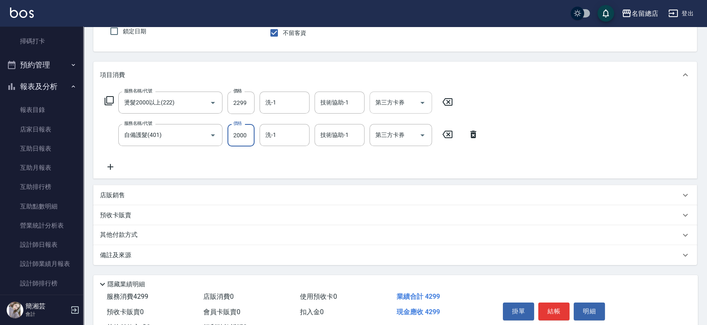
type input "2000"
click at [95, 242] on div "其他付款方式" at bounding box center [394, 235] width 603 height 20
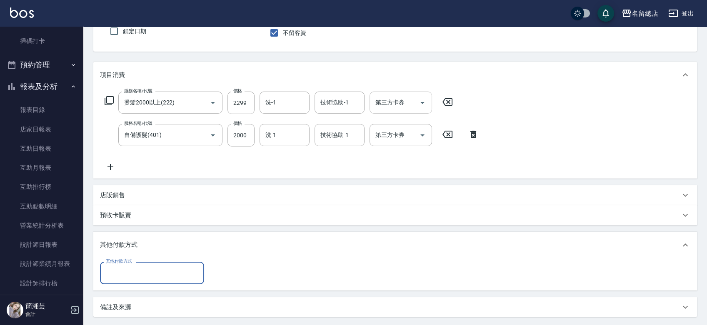
scroll to position [0, 0]
click at [125, 267] on input "其他付款方式" at bounding box center [152, 273] width 97 height 15
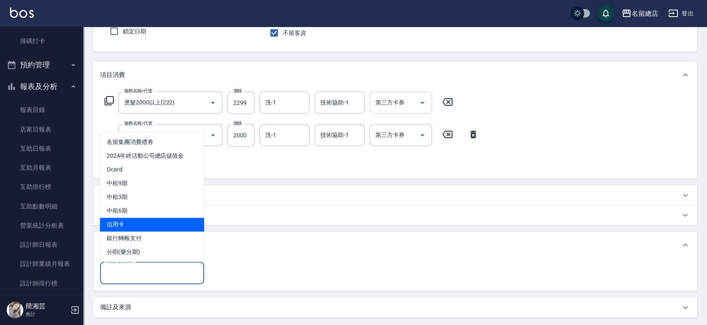
click at [132, 226] on span "信用卡" at bounding box center [152, 225] width 104 height 14
type input "信用卡"
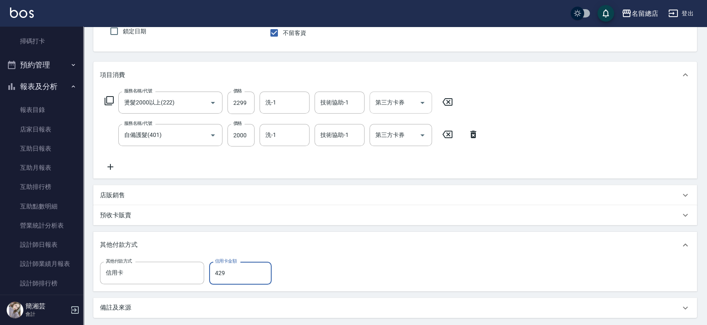
type input "4299"
type input "[DATE] 17:15"
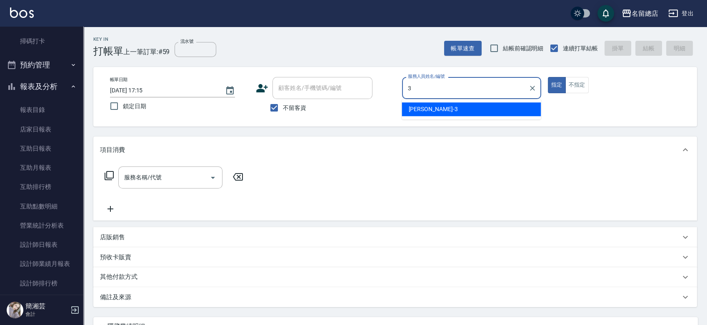
type input "芷涵-3"
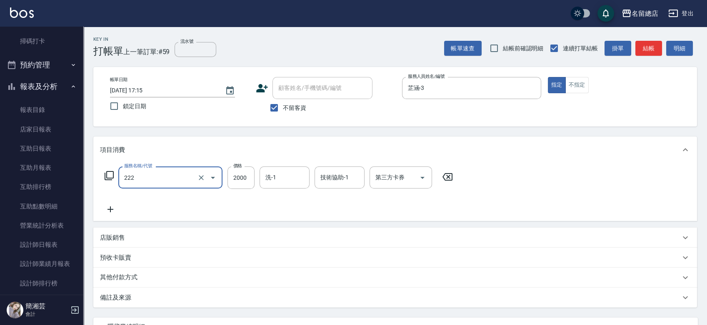
type input "燙髮2000以上(222)"
type input "2099"
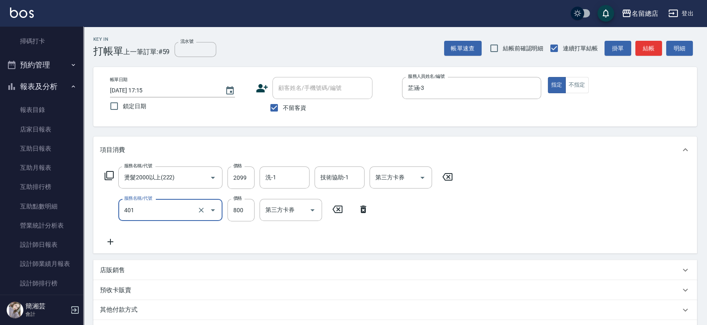
type input "自備護髮(401)"
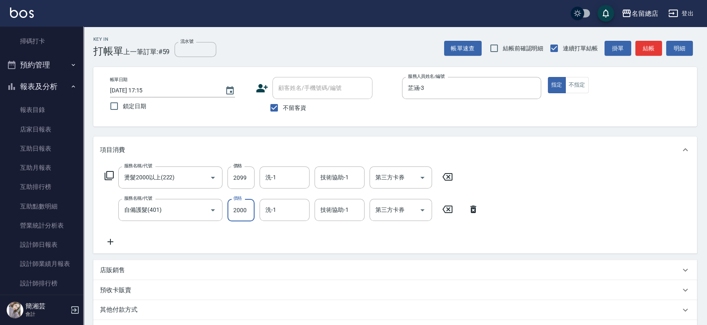
type input "2000"
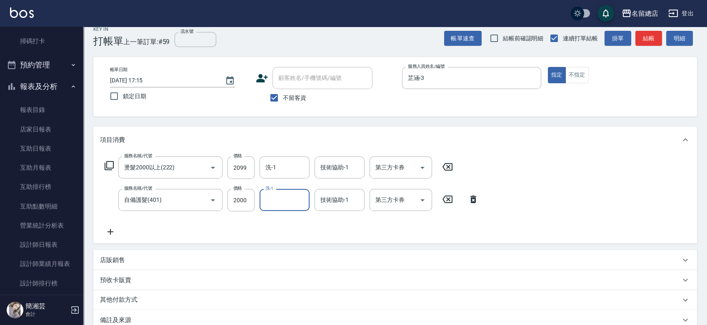
scroll to position [108, 0]
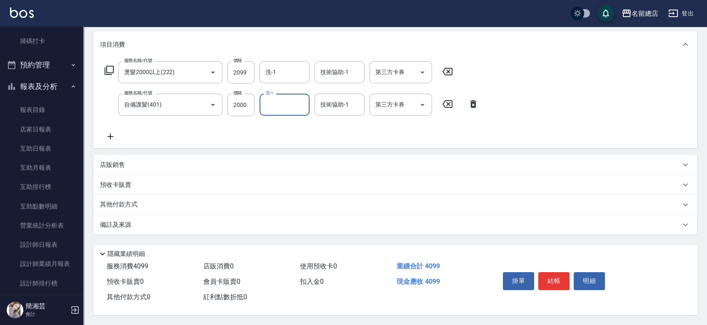
click at [133, 207] on p "其他付款方式" at bounding box center [121, 204] width 42 height 9
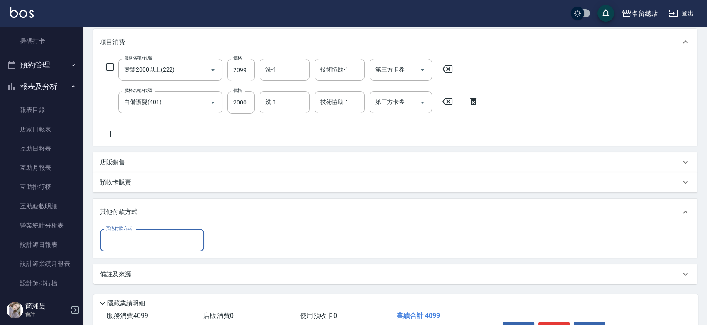
scroll to position [0, 0]
click at [144, 235] on input "其他付款方式" at bounding box center [152, 240] width 97 height 15
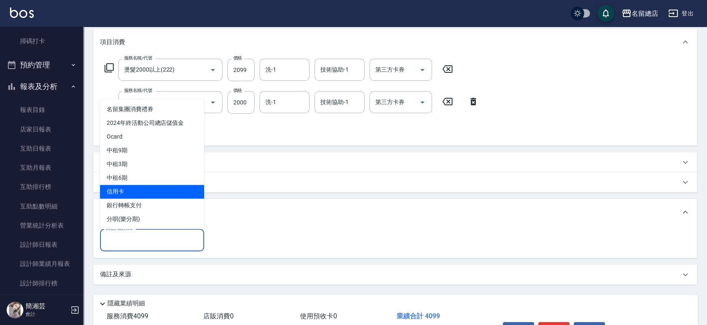
click at [139, 194] on span "信用卡" at bounding box center [152, 192] width 104 height 14
type input "信用卡"
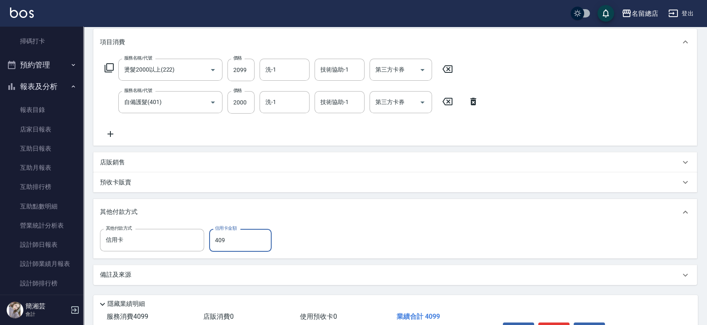
type input "4099"
type input "[DATE] 17:16"
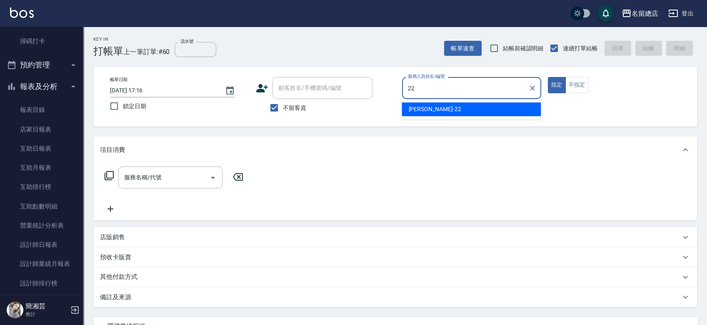
type input "Lydia-22"
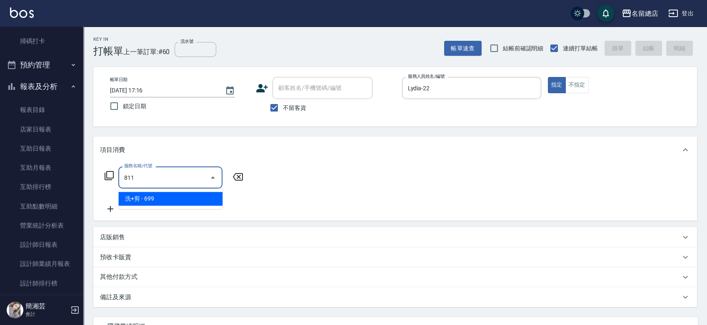
type input "洗+剪(811)"
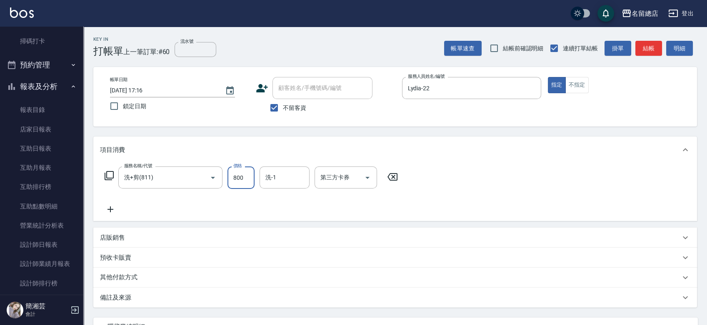
type input "800"
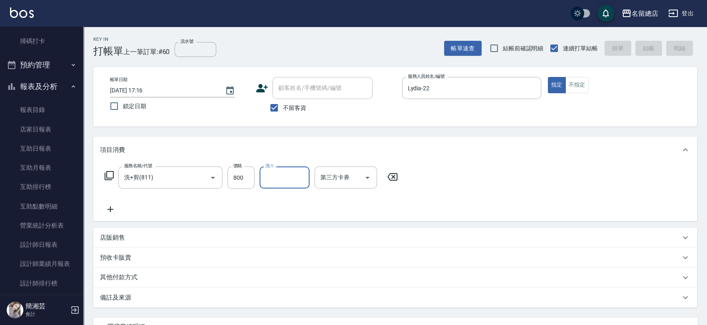
type input "[DATE] 17:17"
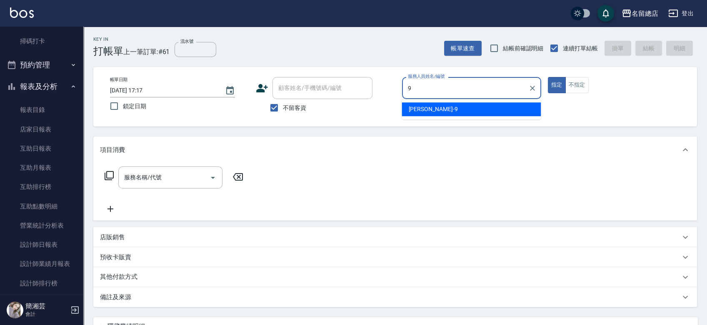
type input "[PERSON_NAME]-9"
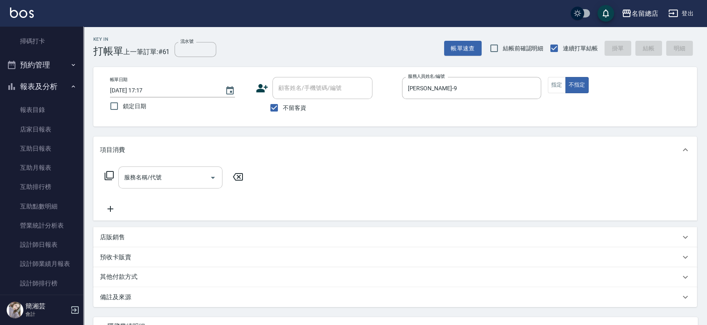
click at [197, 174] on input "服務名稱/代號" at bounding box center [164, 177] width 84 height 15
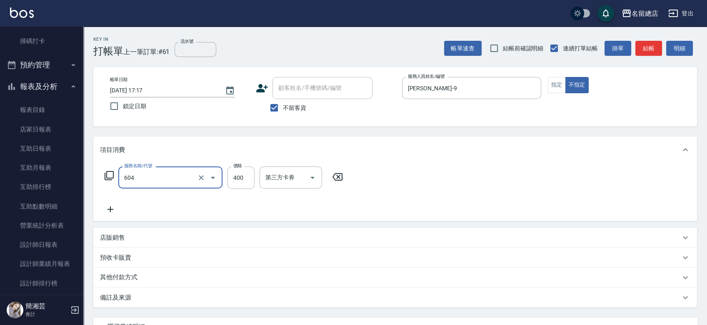
type input "健康洗髮(604)"
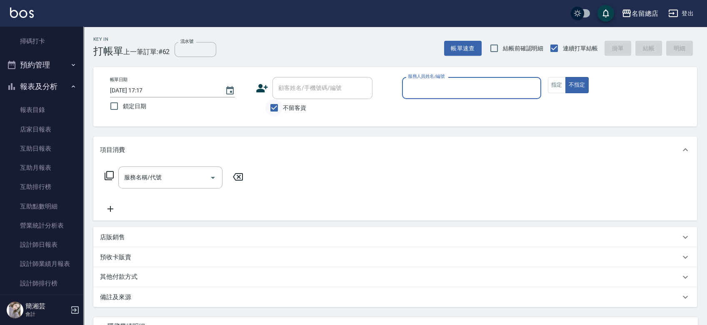
click at [278, 103] on input "不留客資" at bounding box center [273, 107] width 17 height 17
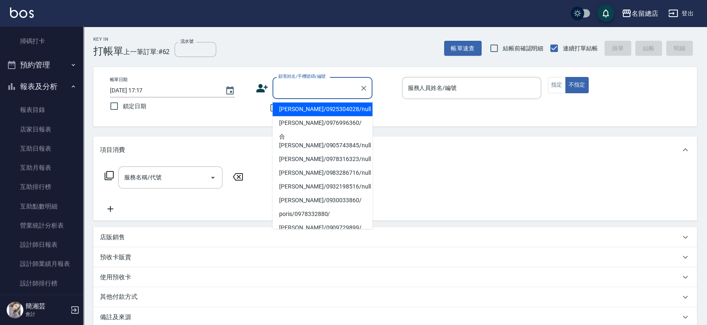
click at [286, 93] on input "顧客姓名/手機號碼/編號" at bounding box center [316, 88] width 80 height 15
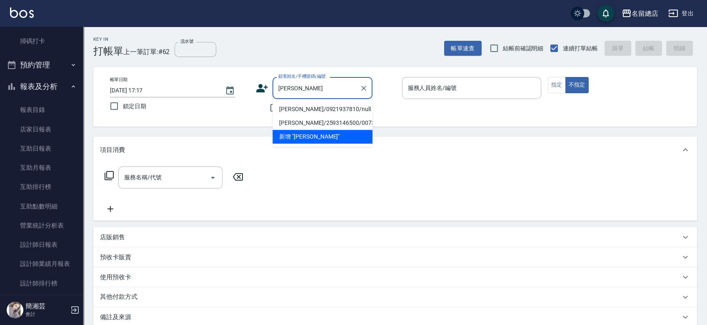
click at [313, 106] on li "[PERSON_NAME]/0921937810/null" at bounding box center [322, 109] width 100 height 14
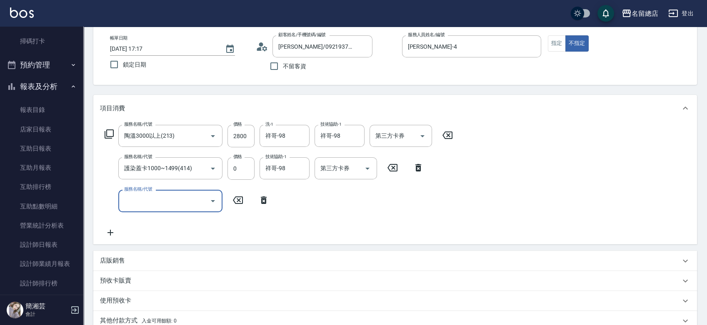
scroll to position [92, 0]
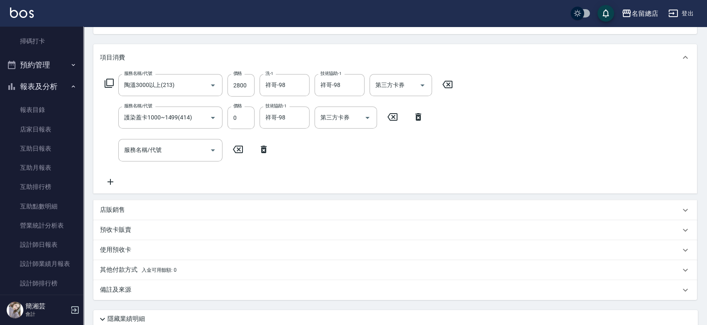
click at [127, 232] on p "預收卡販賣" at bounding box center [115, 230] width 31 height 9
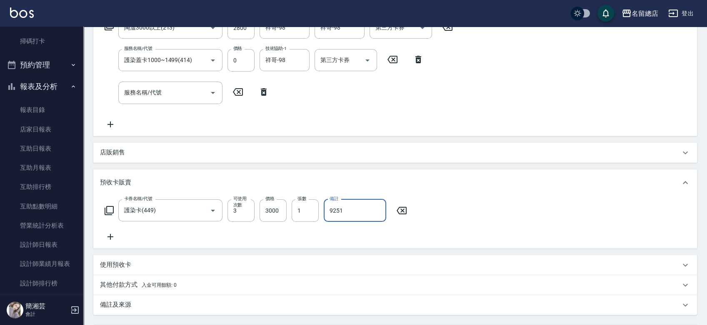
scroll to position [231, 0]
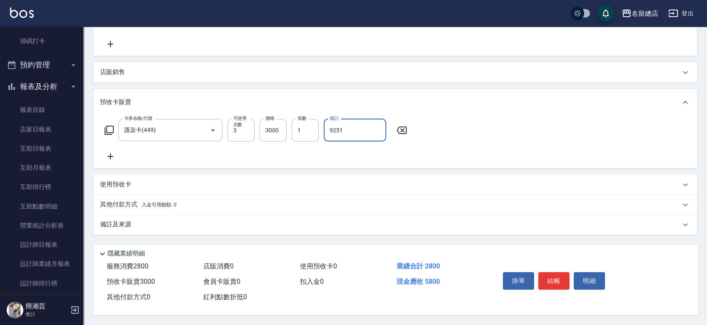
click at [138, 197] on div "其他付款方式 入金可用餘額: 0" at bounding box center [394, 205] width 603 height 20
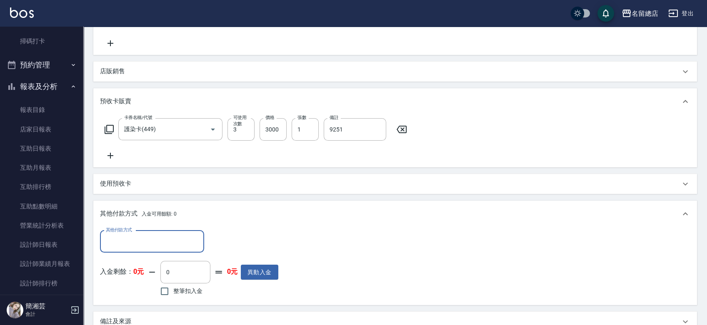
scroll to position [0, 0]
click at [143, 239] on input "其他付款方式" at bounding box center [152, 241] width 97 height 15
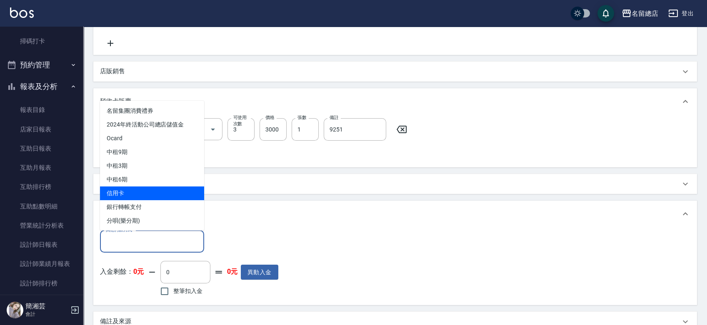
click at [147, 198] on span "信用卡" at bounding box center [152, 194] width 104 height 14
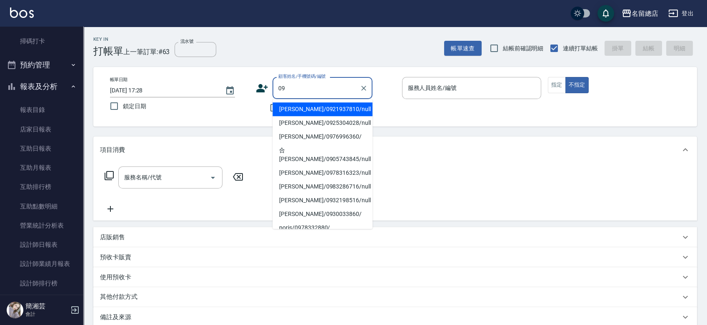
click at [291, 110] on li "[PERSON_NAME]/0921937810/null" at bounding box center [322, 109] width 100 height 14
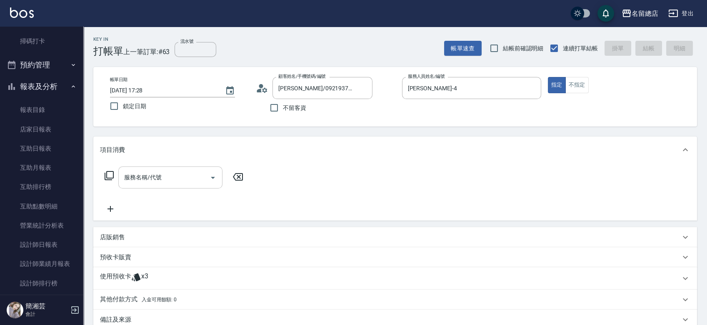
click at [176, 169] on div "服務名稱/代號" at bounding box center [170, 178] width 104 height 22
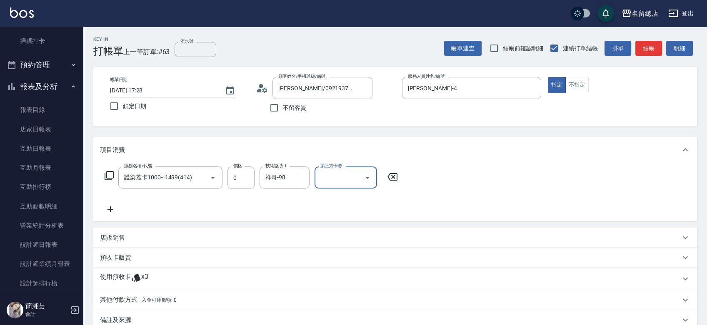
click at [223, 278] on div "使用預收卡 x3" at bounding box center [390, 279] width 580 height 12
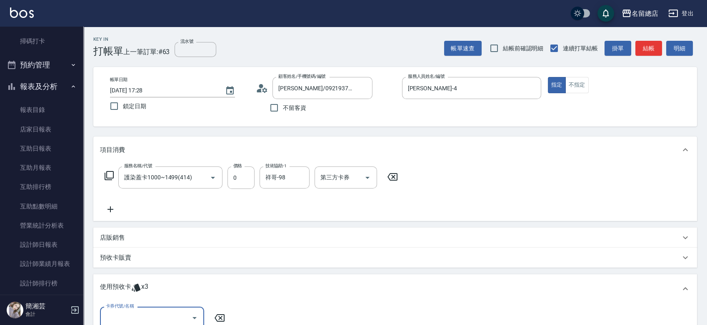
click at [169, 319] on input "卡券代號/名稱" at bounding box center [146, 318] width 84 height 15
click at [181, 298] on div "護染卡 剩餘3張 9251" at bounding box center [152, 297] width 104 height 14
click at [312, 316] on input "指定" at bounding box center [312, 317] width 17 height 17
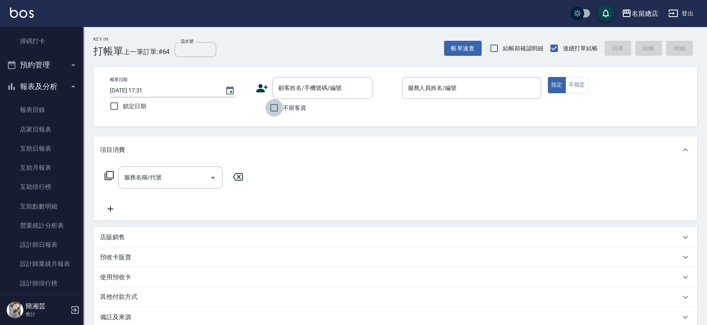
click at [270, 113] on input "不留客資" at bounding box center [273, 107] width 17 height 17
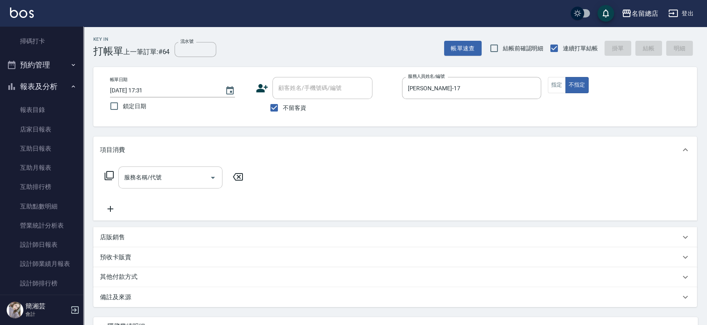
click at [190, 172] on input "服務名稱/代號" at bounding box center [164, 177] width 84 height 15
drag, startPoint x: 556, startPoint y: 83, endPoint x: 352, endPoint y: 123, distance: 208.2
click at [556, 83] on button "指定" at bounding box center [556, 85] width 18 height 16
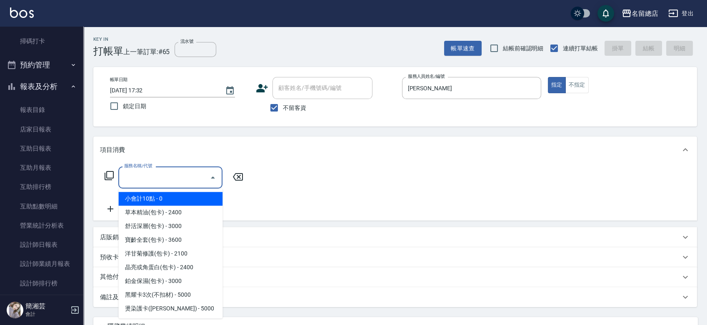
click at [192, 178] on input "服務名稱/代號" at bounding box center [164, 177] width 84 height 15
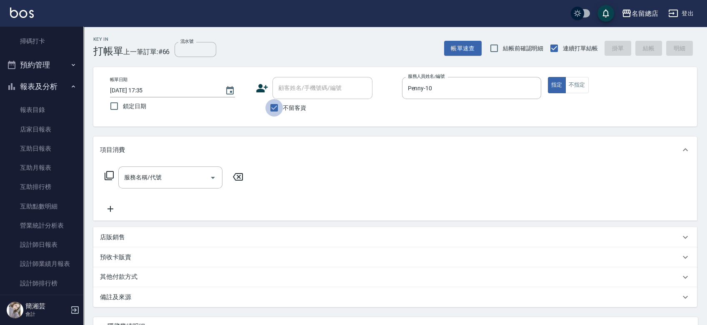
click at [281, 111] on input "不留客資" at bounding box center [273, 107] width 17 height 17
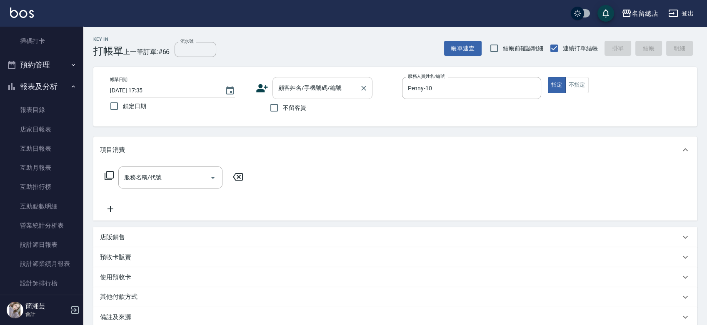
click at [286, 96] on div "顧客姓名/手機號碼/編號" at bounding box center [322, 88] width 100 height 22
click at [547, 77] on button "指定" at bounding box center [556, 85] width 18 height 16
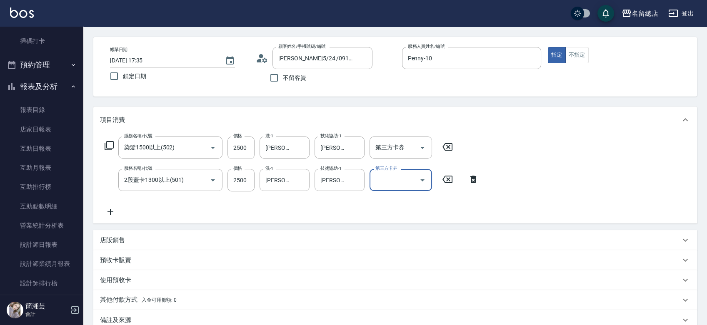
scroll to position [92, 0]
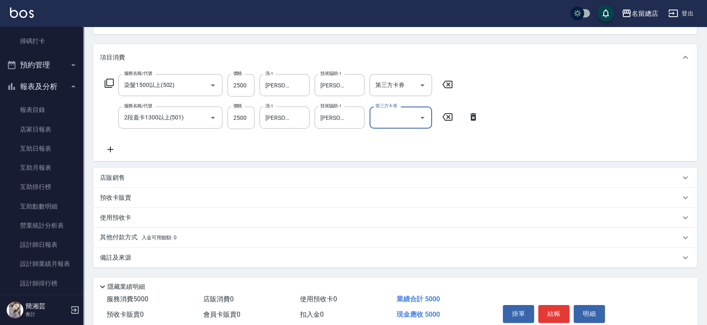
click at [127, 232] on div "其他付款方式 入金可用餘額: 0" at bounding box center [394, 238] width 603 height 20
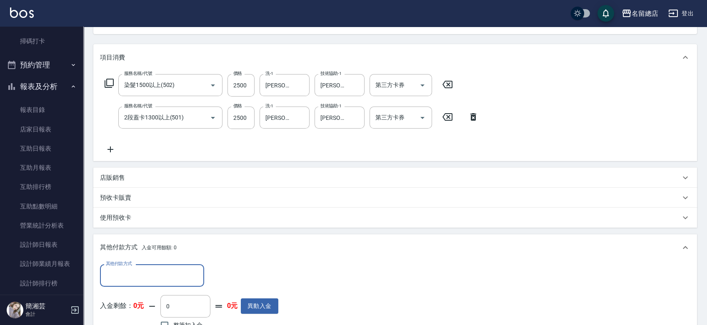
scroll to position [0, 0]
click at [129, 272] on input "其他付款方式" at bounding box center [152, 275] width 97 height 15
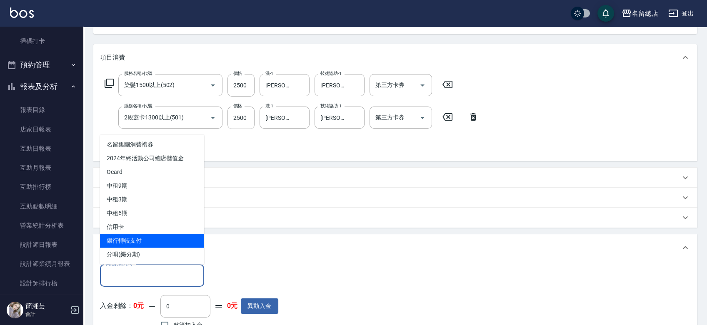
click at [137, 241] on span "銀行轉帳支付" at bounding box center [152, 241] width 104 height 14
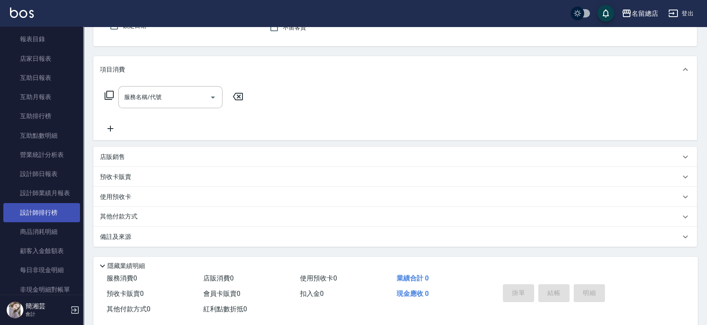
scroll to position [231, 0]
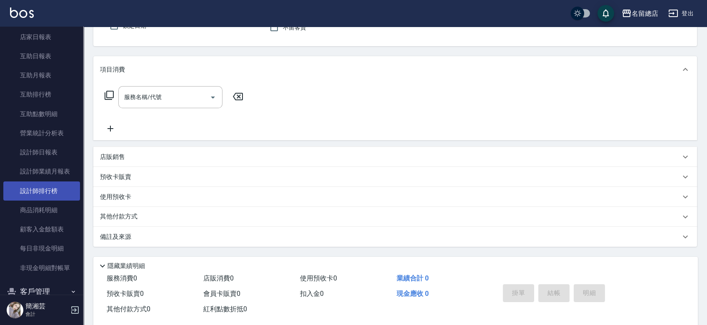
click at [47, 190] on link "設計師排行榜" at bounding box center [41, 191] width 77 height 19
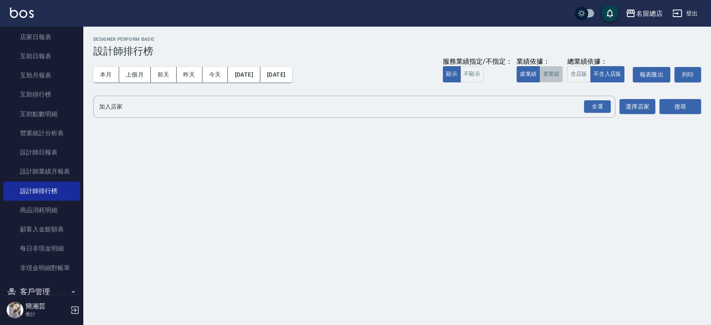
click at [548, 76] on button "實業績" at bounding box center [550, 74] width 23 height 16
drag, startPoint x: 596, startPoint y: 109, endPoint x: 623, endPoint y: 105, distance: 27.4
click at [597, 109] on div "全選" at bounding box center [597, 106] width 27 height 13
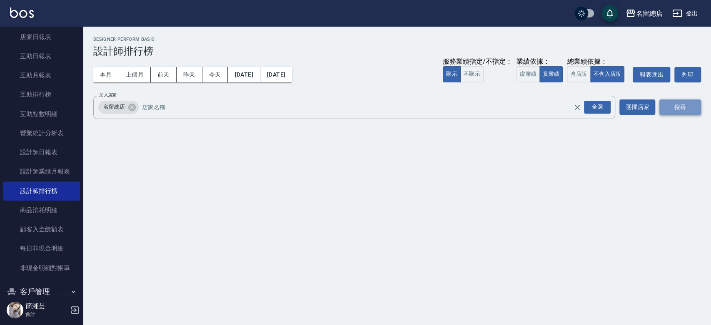
click at [688, 107] on button "搜尋" at bounding box center [680, 107] width 42 height 15
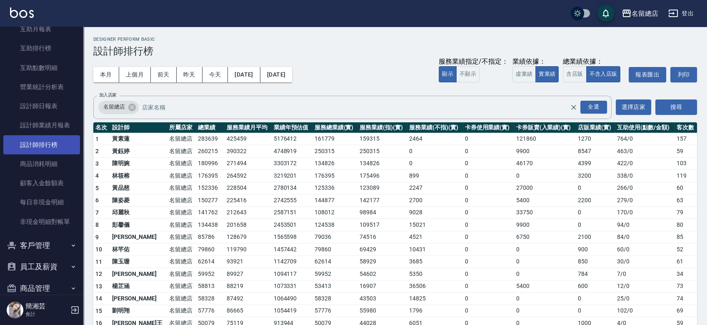
scroll to position [231, 0]
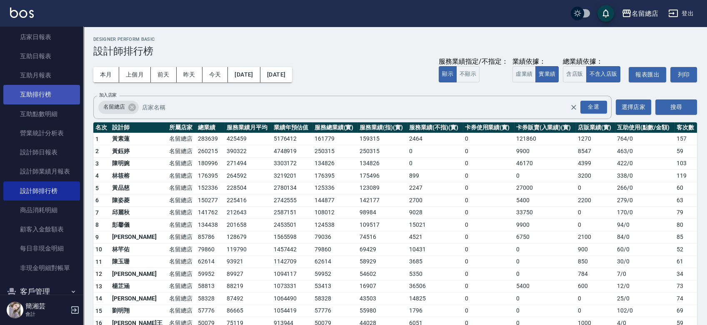
click at [43, 97] on link "互助排行榜" at bounding box center [41, 94] width 77 height 19
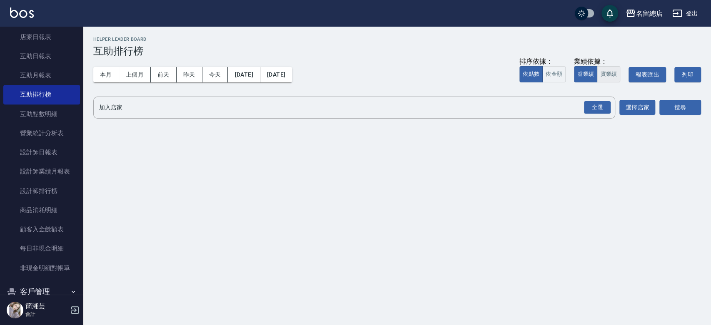
click at [607, 74] on button "實業績" at bounding box center [608, 74] width 23 height 16
drag, startPoint x: 589, startPoint y: 109, endPoint x: 603, endPoint y: 103, distance: 15.1
click at [589, 109] on div "全選" at bounding box center [597, 107] width 27 height 13
click at [690, 109] on button "搜尋" at bounding box center [680, 107] width 42 height 15
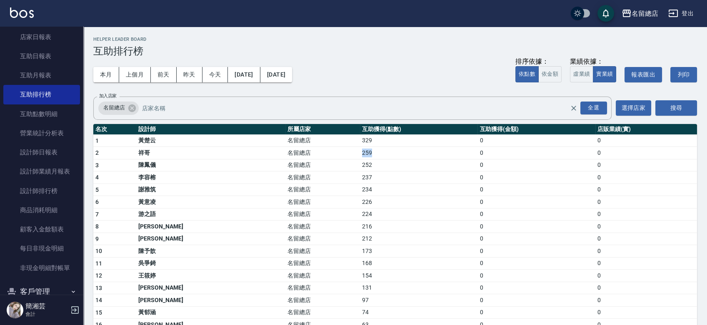
drag, startPoint x: 314, startPoint y: 155, endPoint x: 336, endPoint y: 157, distance: 23.0
click at [360, 157] on td "259" at bounding box center [418, 153] width 117 height 12
click at [360, 159] on td "252" at bounding box center [418, 165] width 117 height 12
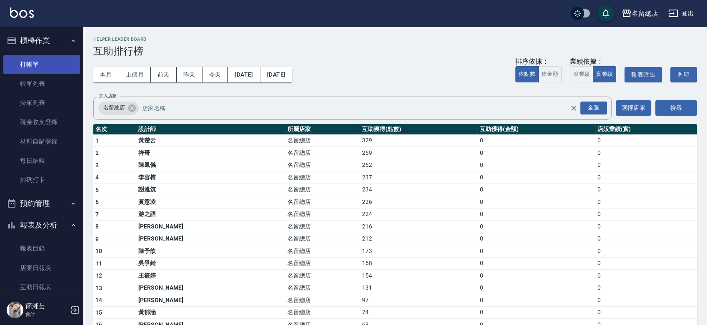
click at [30, 68] on link "打帳單" at bounding box center [41, 64] width 77 height 19
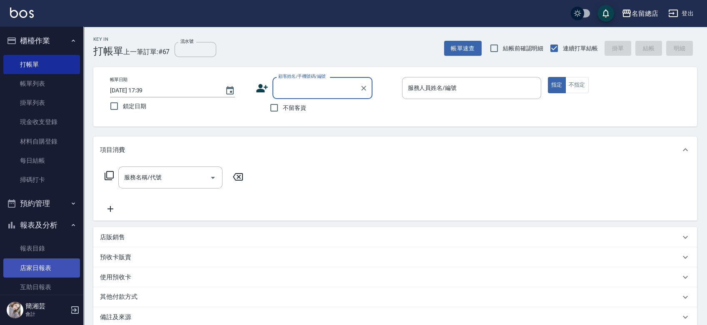
click at [48, 273] on link "店家日報表" at bounding box center [41, 268] width 77 height 19
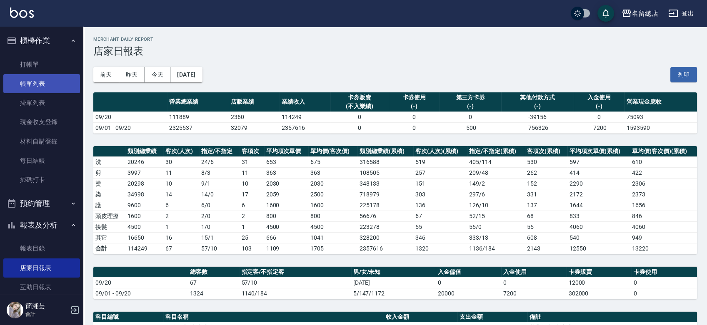
click at [35, 79] on link "帳單列表" at bounding box center [41, 83] width 77 height 19
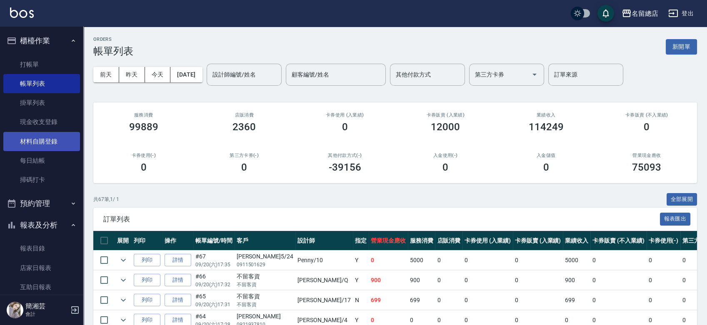
click at [56, 136] on link "材料自購登錄" at bounding box center [41, 141] width 77 height 19
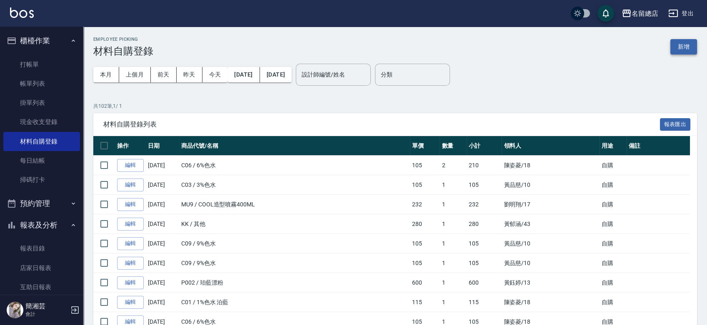
click at [686, 42] on button "新增" at bounding box center [683, 46] width 27 height 15
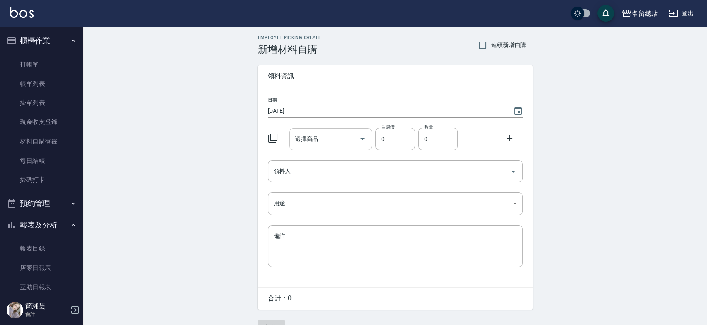
click at [316, 148] on div "選擇商品" at bounding box center [330, 139] width 83 height 22
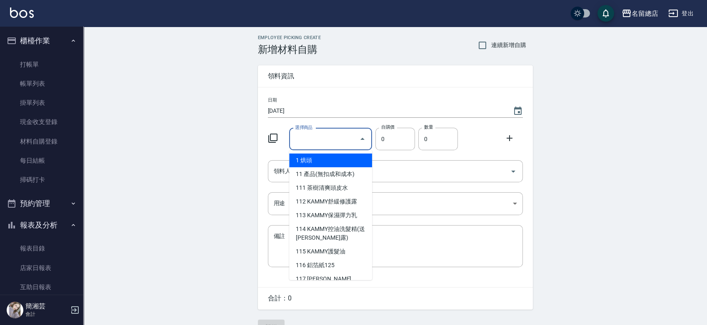
click at [324, 144] on input "選擇商品" at bounding box center [324, 139] width 63 height 15
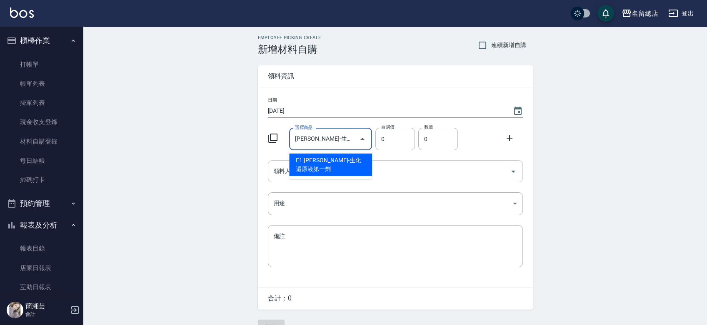
click at [311, 169] on li "E1 [PERSON_NAME]-生化還原液第一劑" at bounding box center [330, 165] width 83 height 22
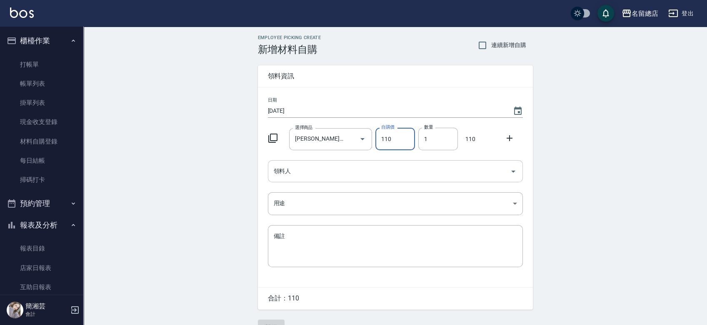
click at [309, 177] on input "領料人" at bounding box center [388, 171] width 235 height 15
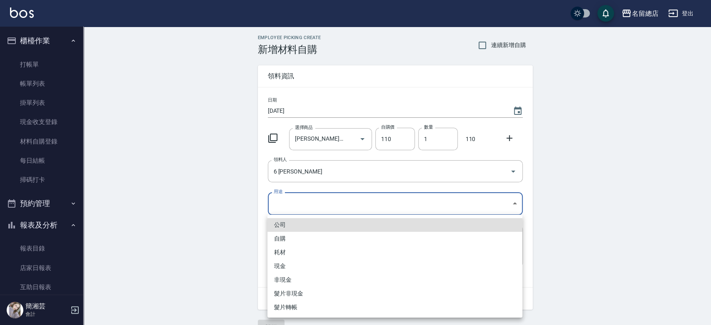
click at [316, 204] on body "名留總店 登出 櫃檯作業 打帳單 帳單列表 掛單列表 現金收支登錄 材料自購登錄 每日結帳 掃碼打卡 預約管理 預約管理 單日預約紀錄 單週預約紀錄 報表及分…" at bounding box center [355, 171] width 711 height 343
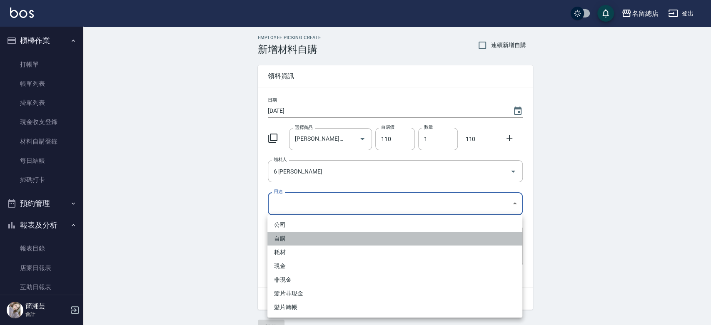
click at [301, 238] on li "自購" at bounding box center [394, 239] width 255 height 14
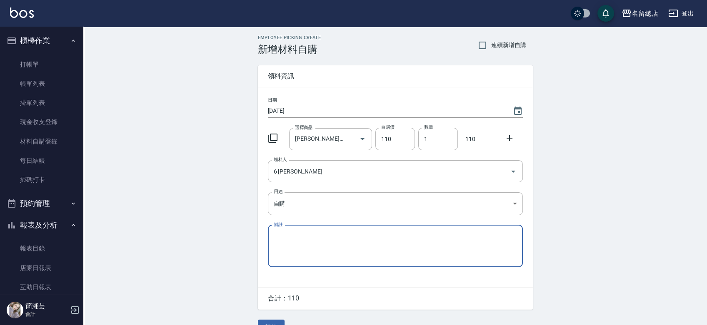
scroll to position [18, 0]
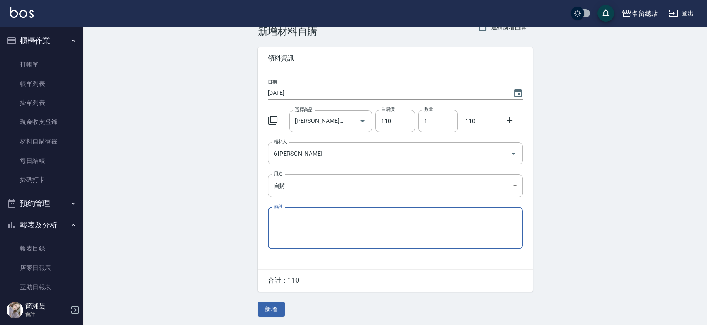
click at [260, 309] on button "新增" at bounding box center [271, 309] width 27 height 15
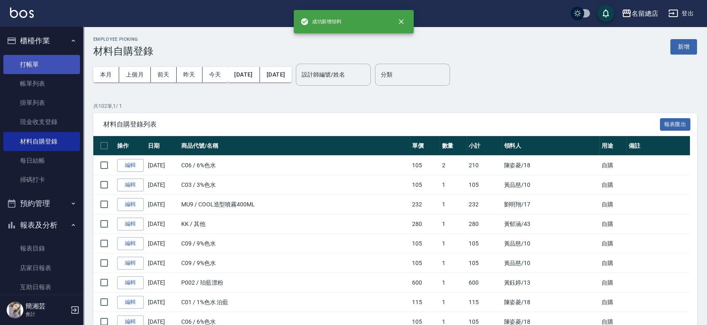
click at [57, 65] on link "打帳單" at bounding box center [41, 64] width 77 height 19
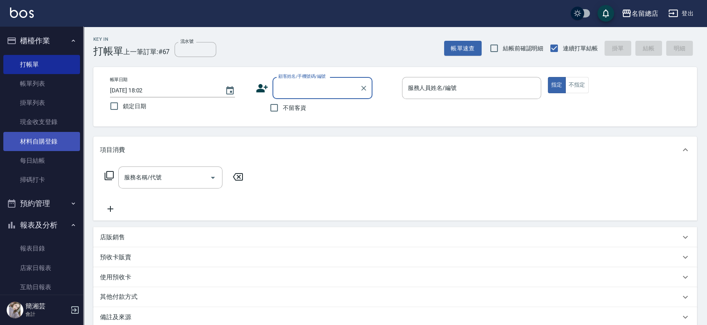
click at [63, 141] on link "材料自購登錄" at bounding box center [41, 141] width 77 height 19
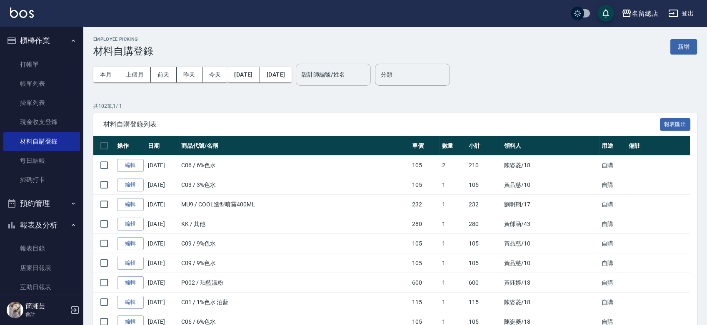
click at [356, 82] on div "設計師編號/姓名" at bounding box center [333, 75] width 75 height 22
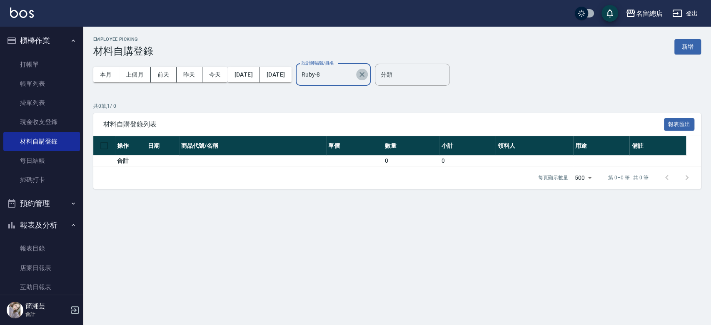
click at [368, 73] on button "Clear" at bounding box center [362, 75] width 12 height 12
click at [48, 62] on link "打帳單" at bounding box center [41, 64] width 77 height 19
